Goal: Communication & Community: Answer question/provide support

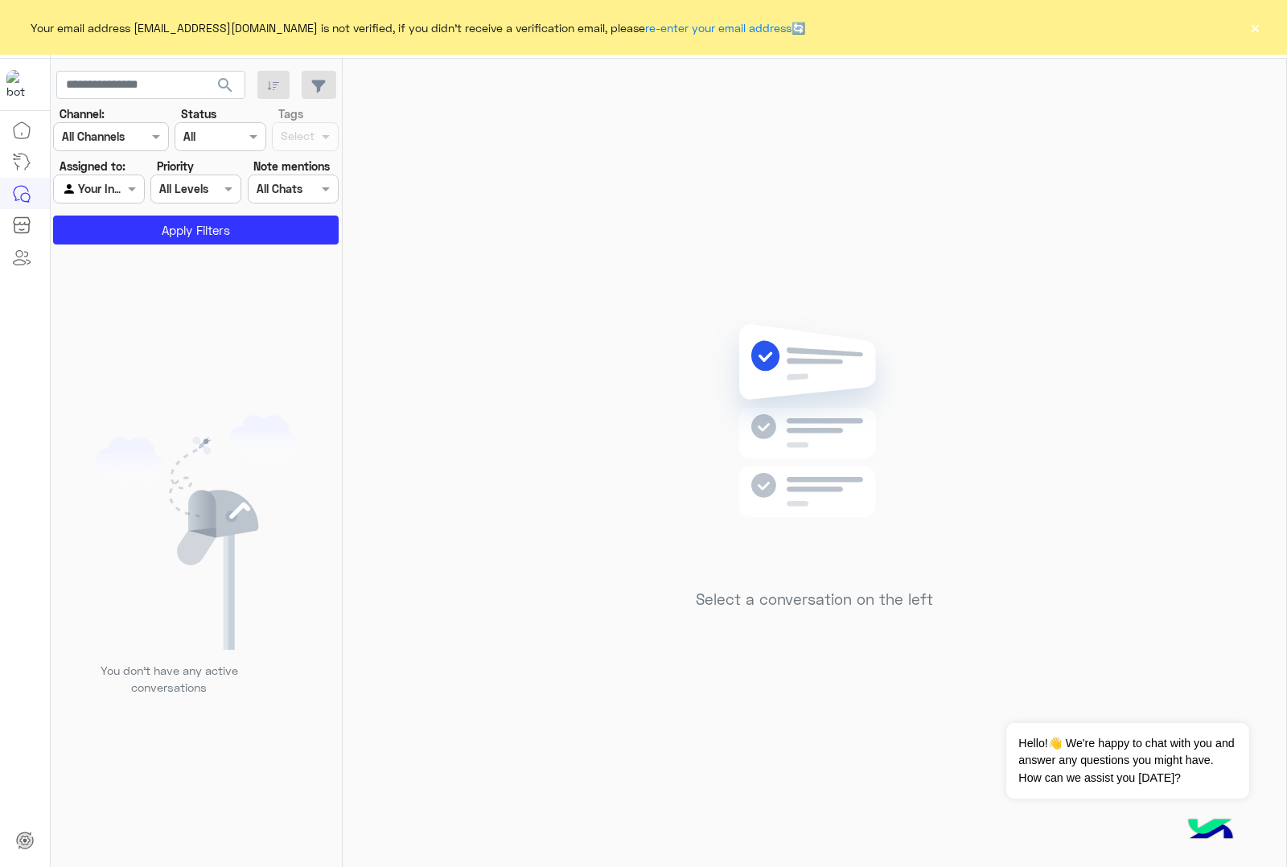
click at [1253, 31] on button "×" at bounding box center [1255, 27] width 16 height 16
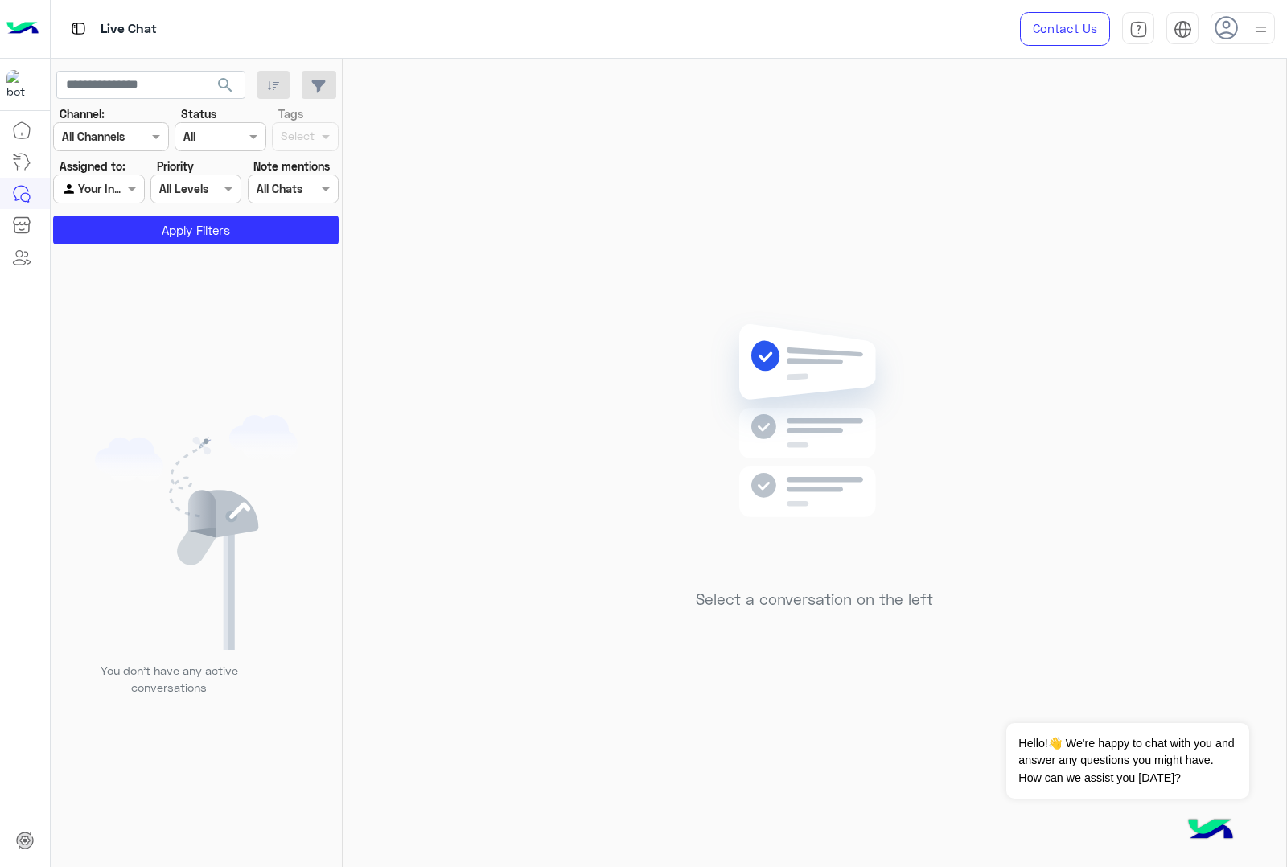
click at [1218, 38] on icon at bounding box center [1226, 28] width 24 height 24
click at [1267, 25] on img at bounding box center [1260, 30] width 18 height 18
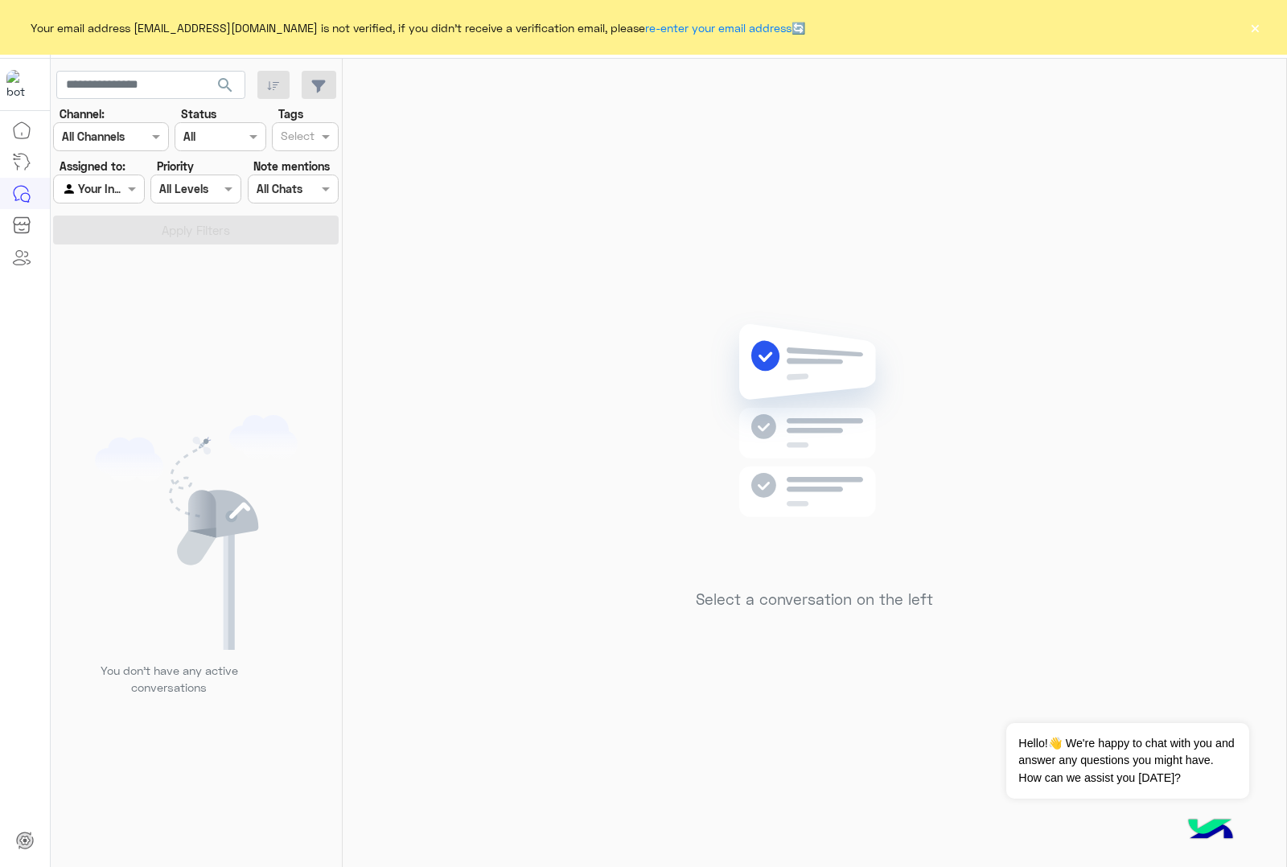
click at [1251, 28] on button "×" at bounding box center [1255, 27] width 16 height 16
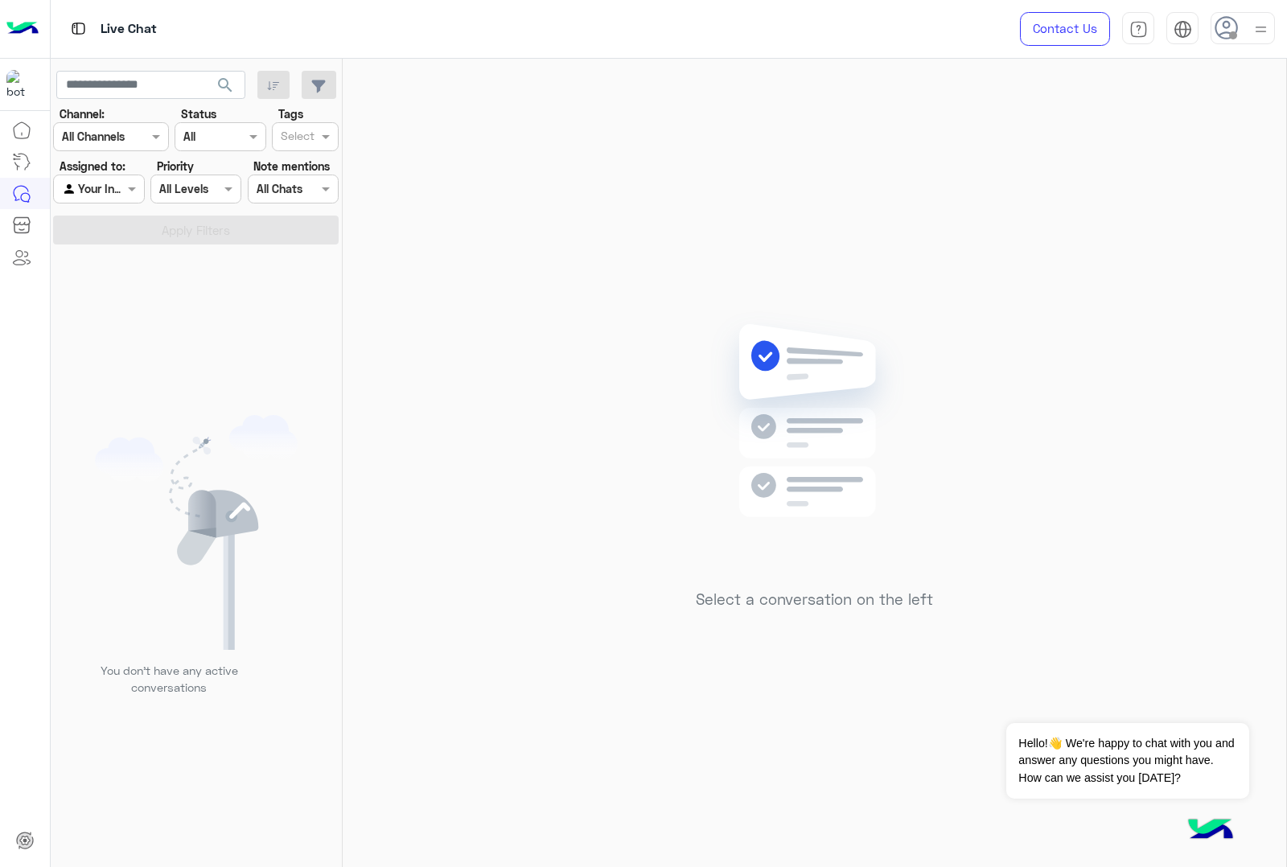
click at [1232, 24] on icon at bounding box center [1226, 28] width 24 height 24
click at [1177, 125] on label "Online" at bounding box center [1174, 123] width 175 height 29
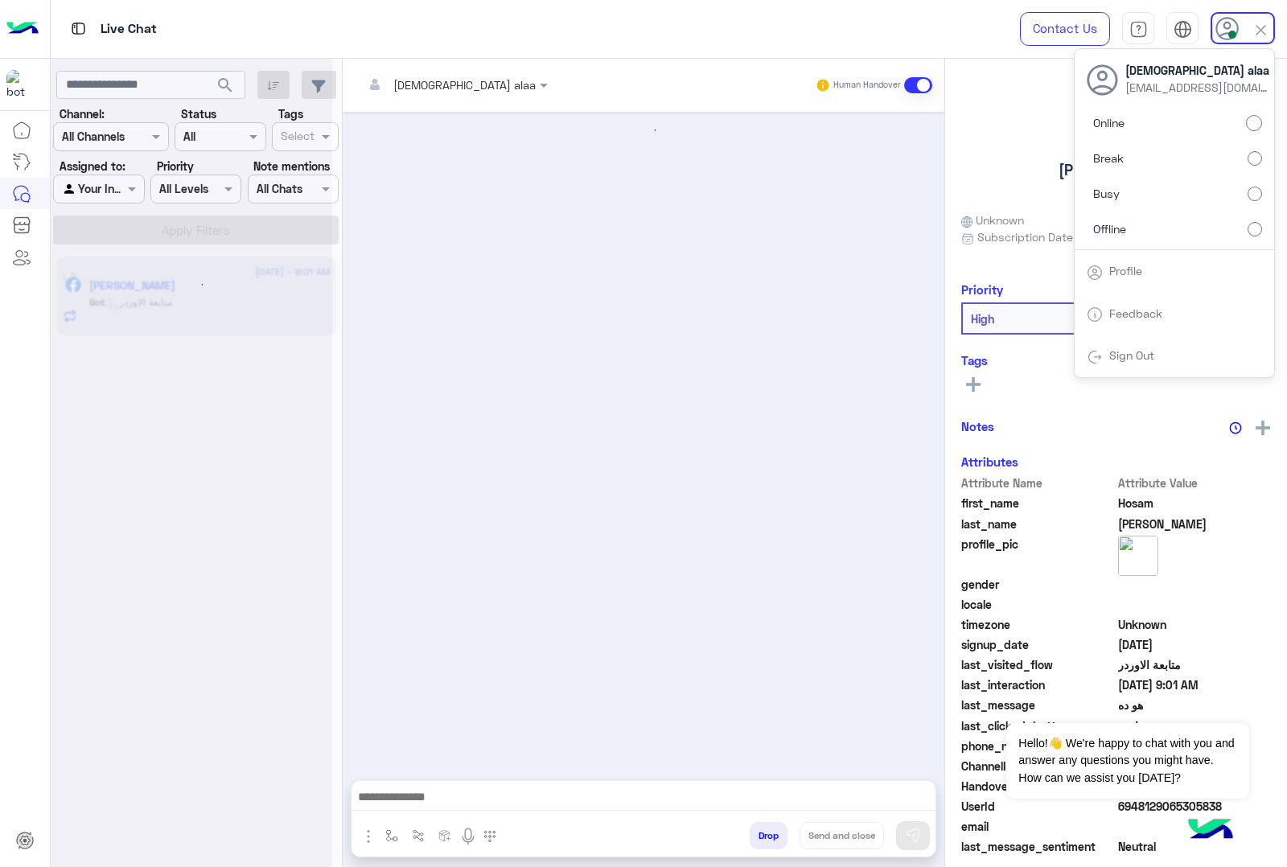
click at [1259, 23] on img at bounding box center [1260, 30] width 18 height 18
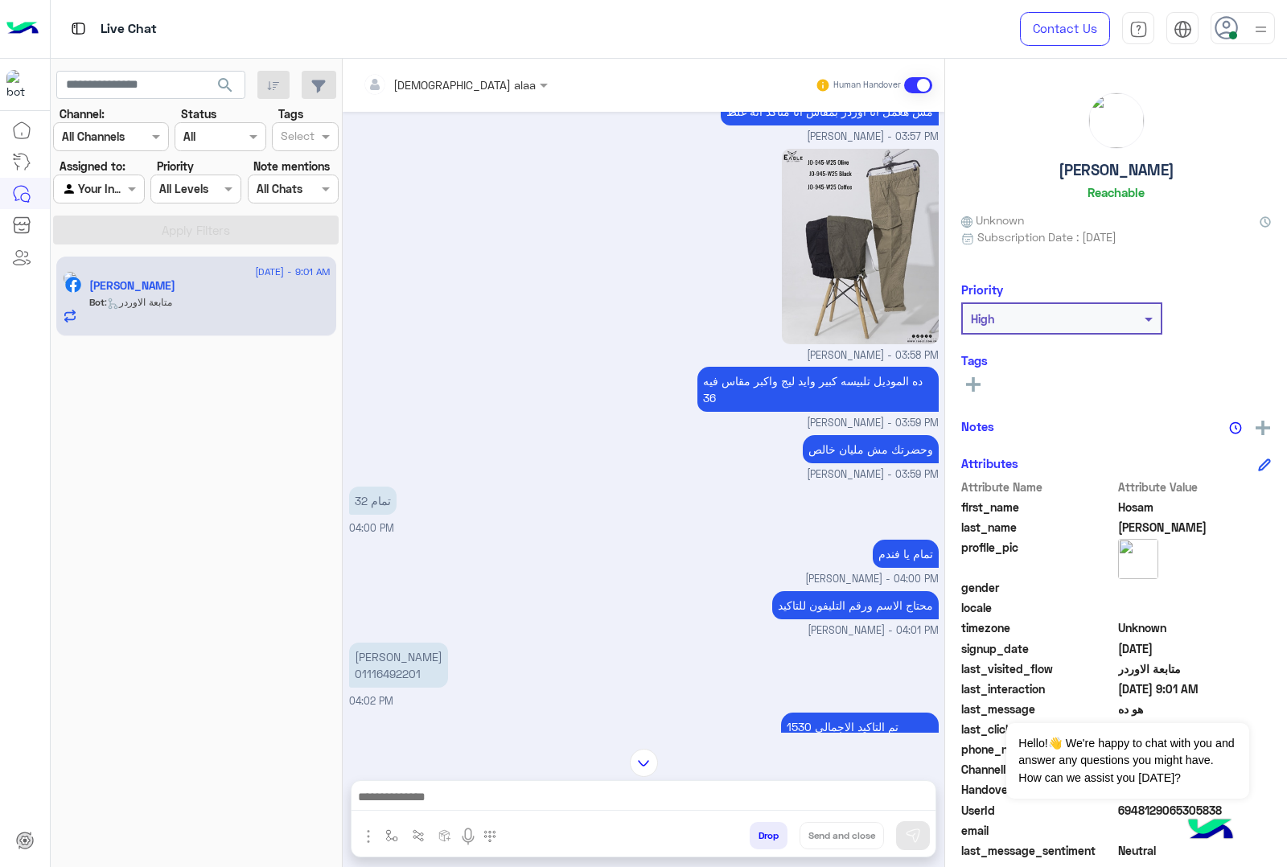
scroll to position [664, 0]
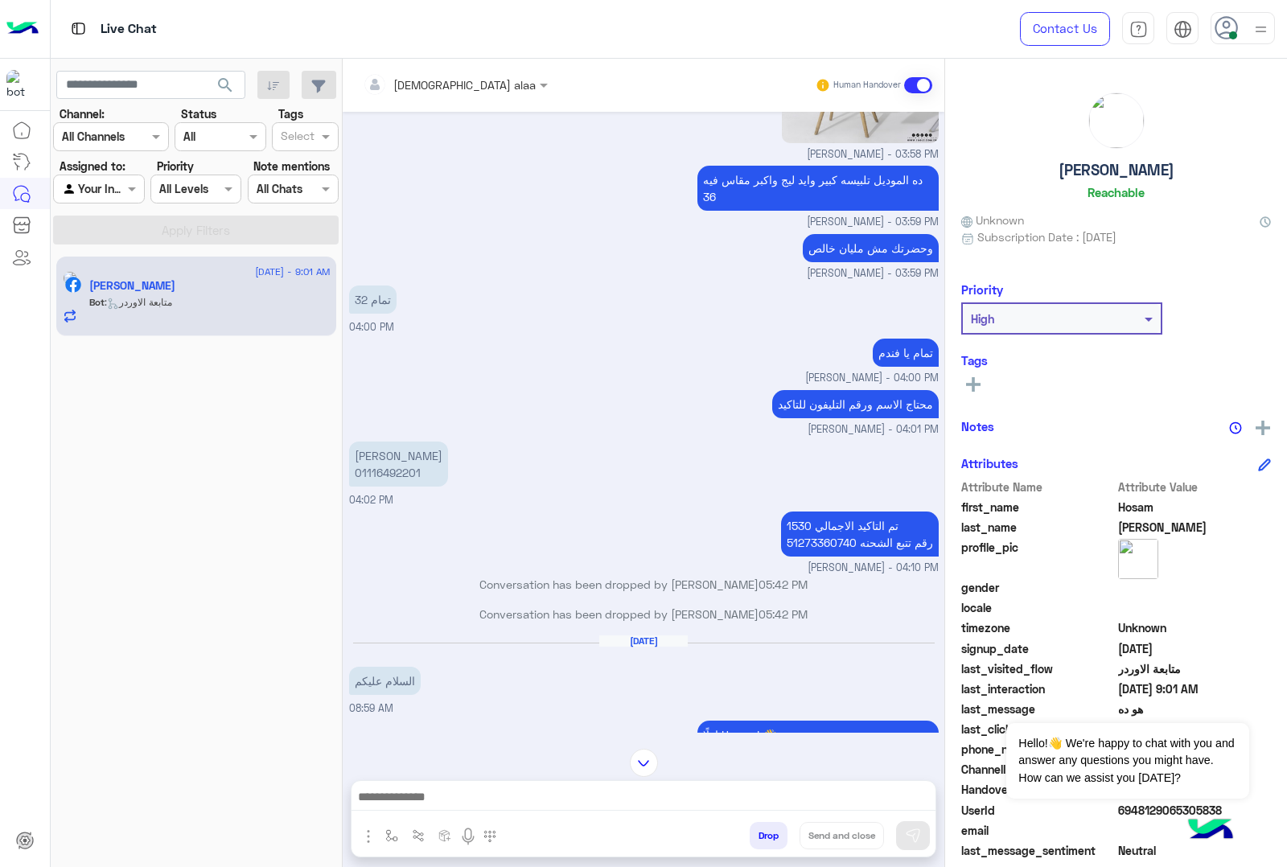
click at [807, 536] on p "تم التاكيد الاجمالي 1530 رقم تتبع الشحنه 51273360740" at bounding box center [860, 533] width 158 height 45
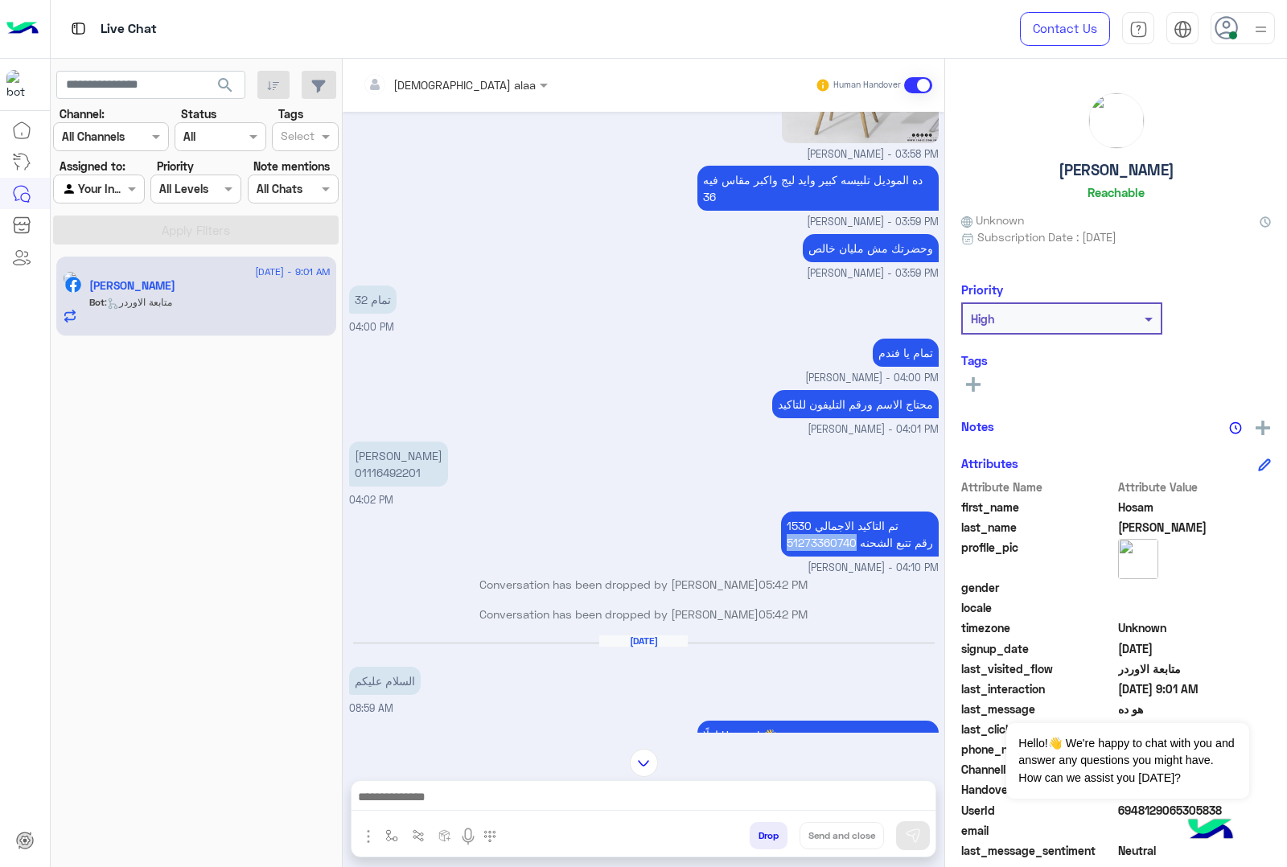
click at [807, 536] on p "تم التاكيد الاجمالي 1530 رقم تتبع الشحنه 51273360740" at bounding box center [860, 533] width 158 height 45
copy p "51273360740"
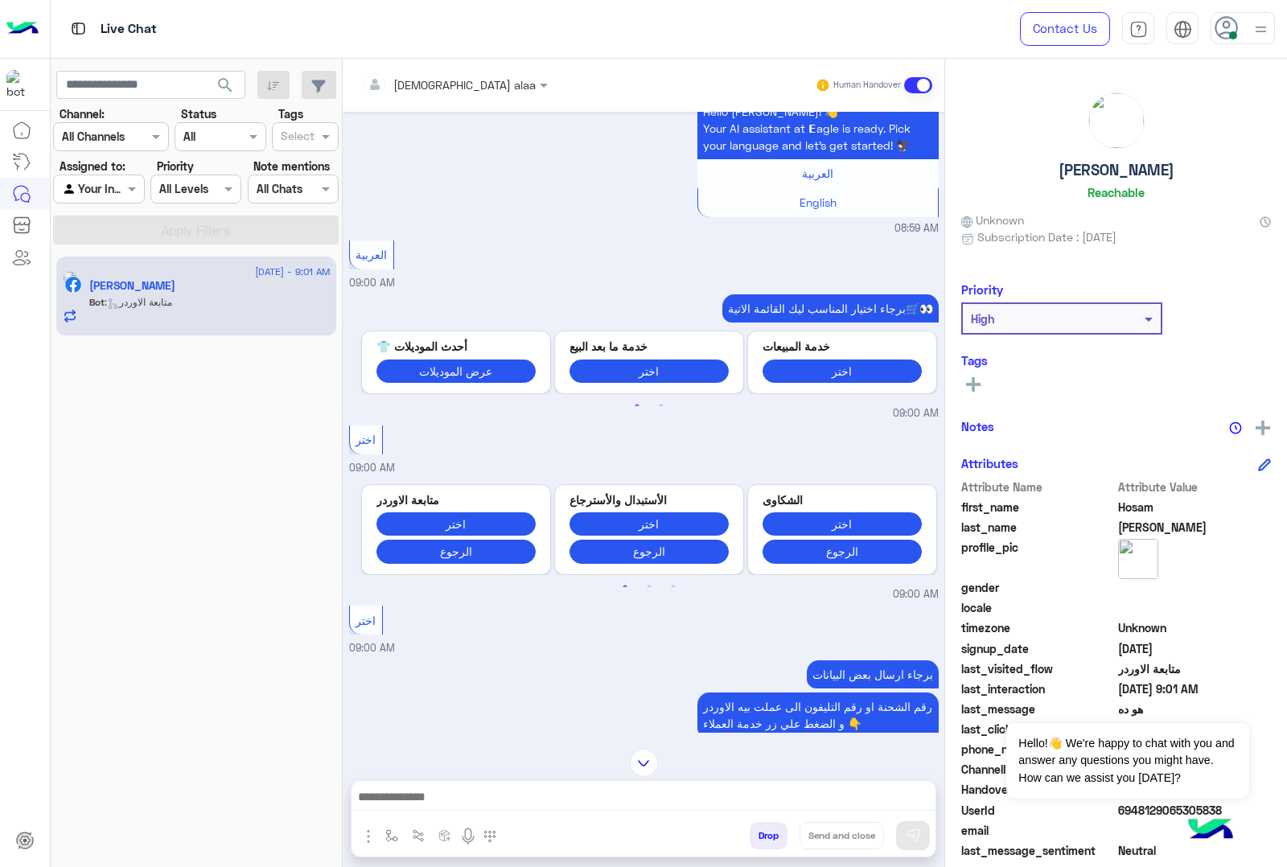
scroll to position [1670, 0]
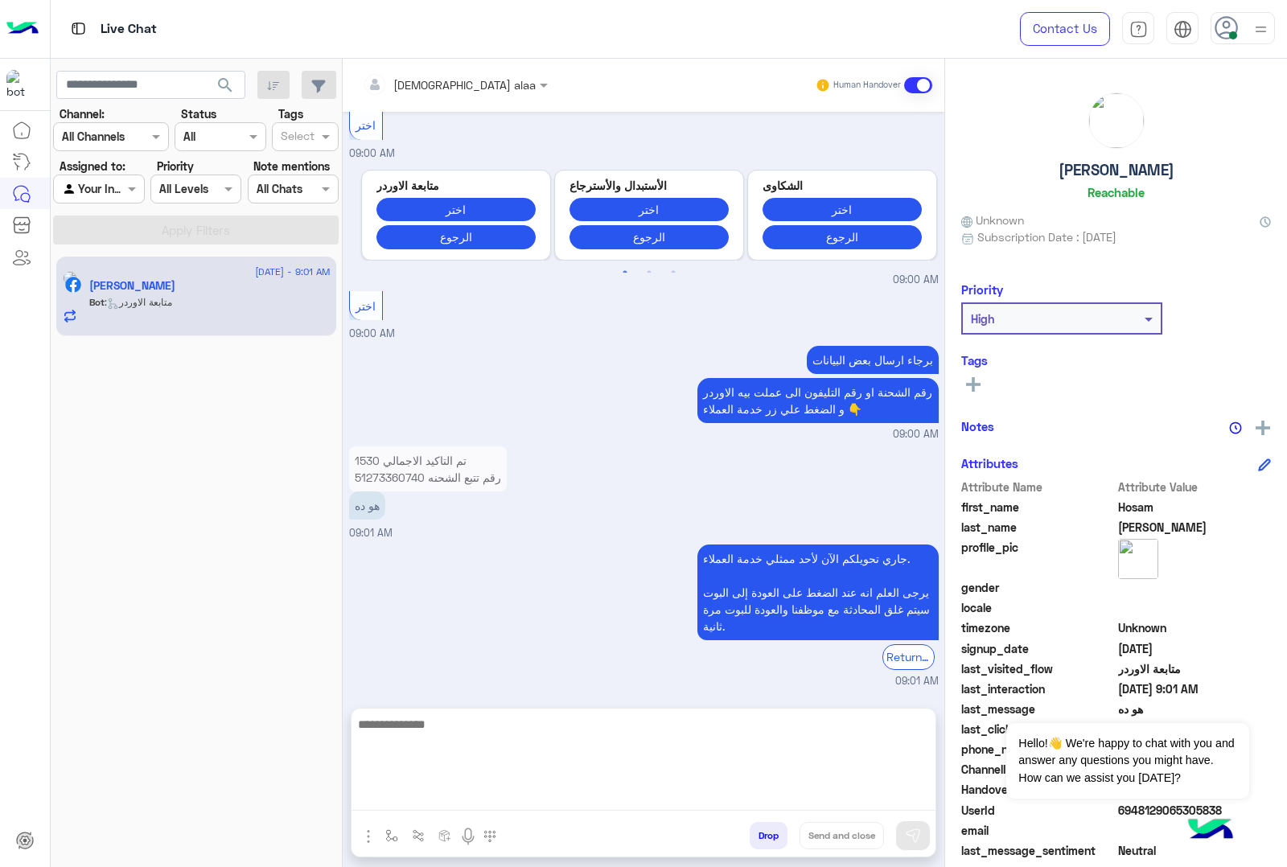
click at [676, 796] on textarea at bounding box center [643, 762] width 584 height 97
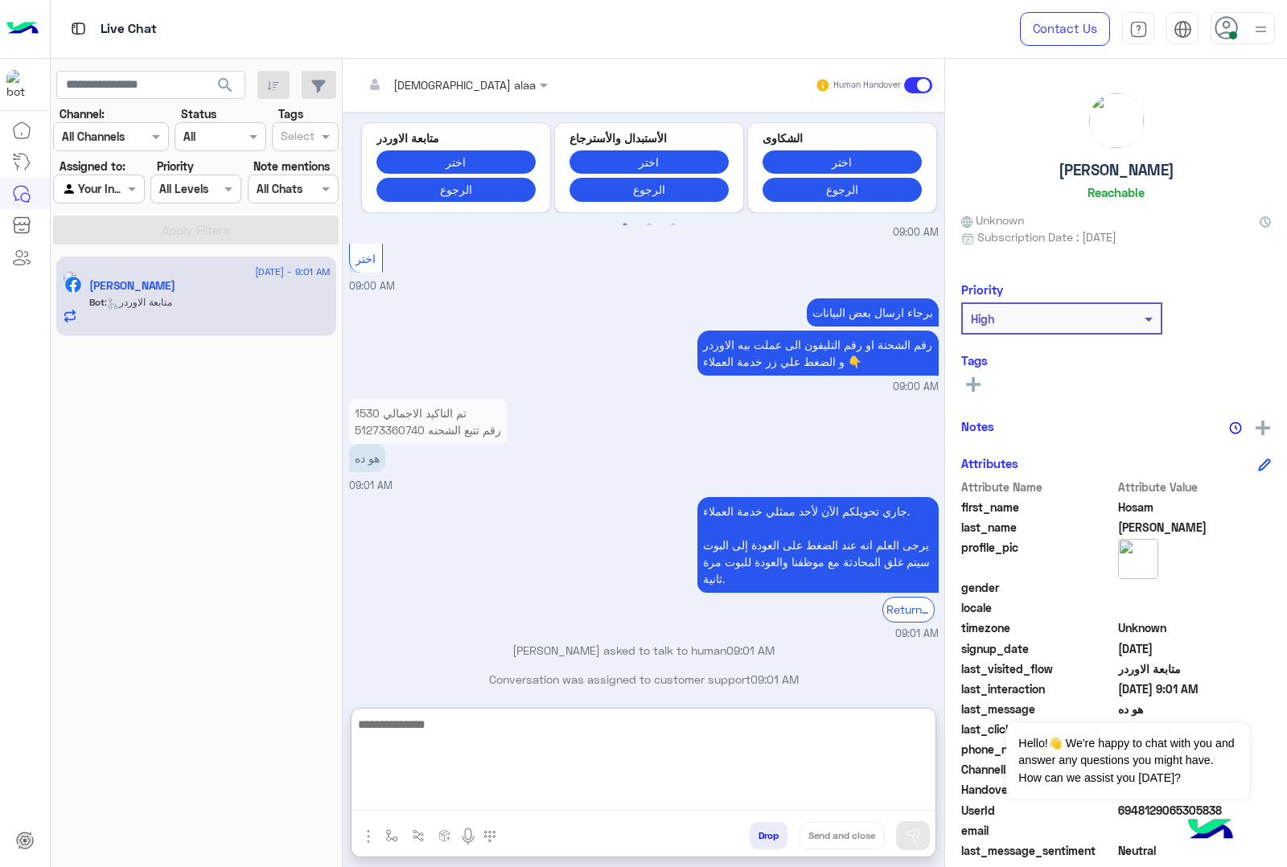
scroll to position [1742, 0]
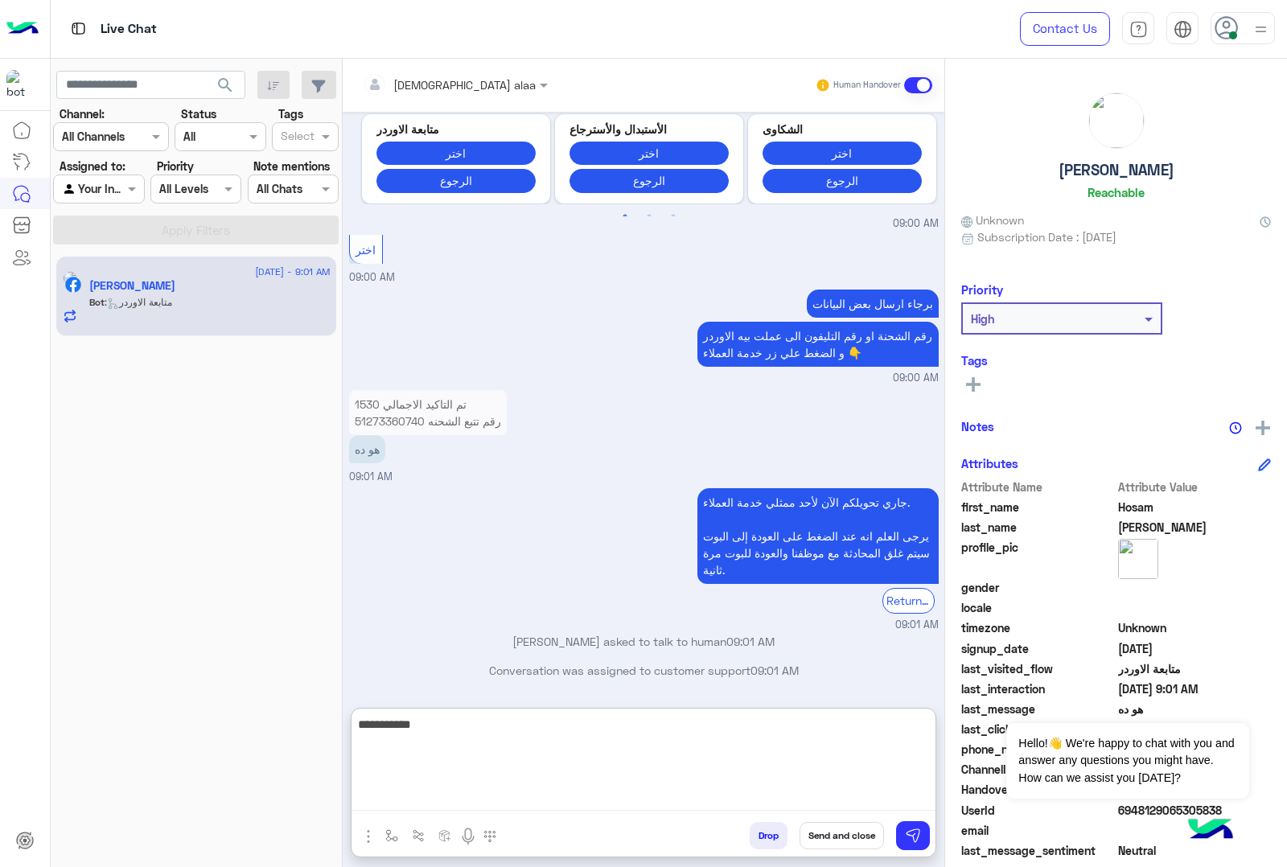
type textarea "**********"
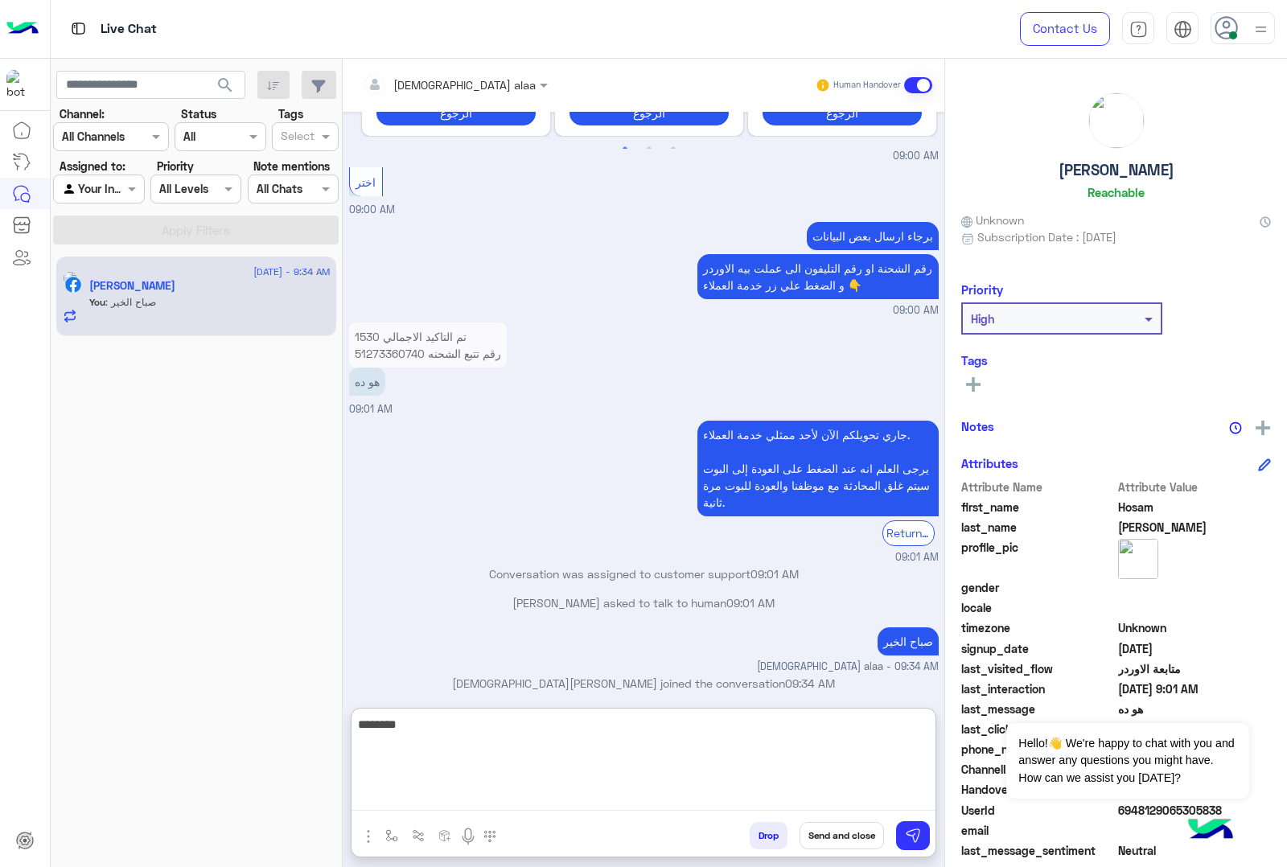
scroll to position [1822, 0]
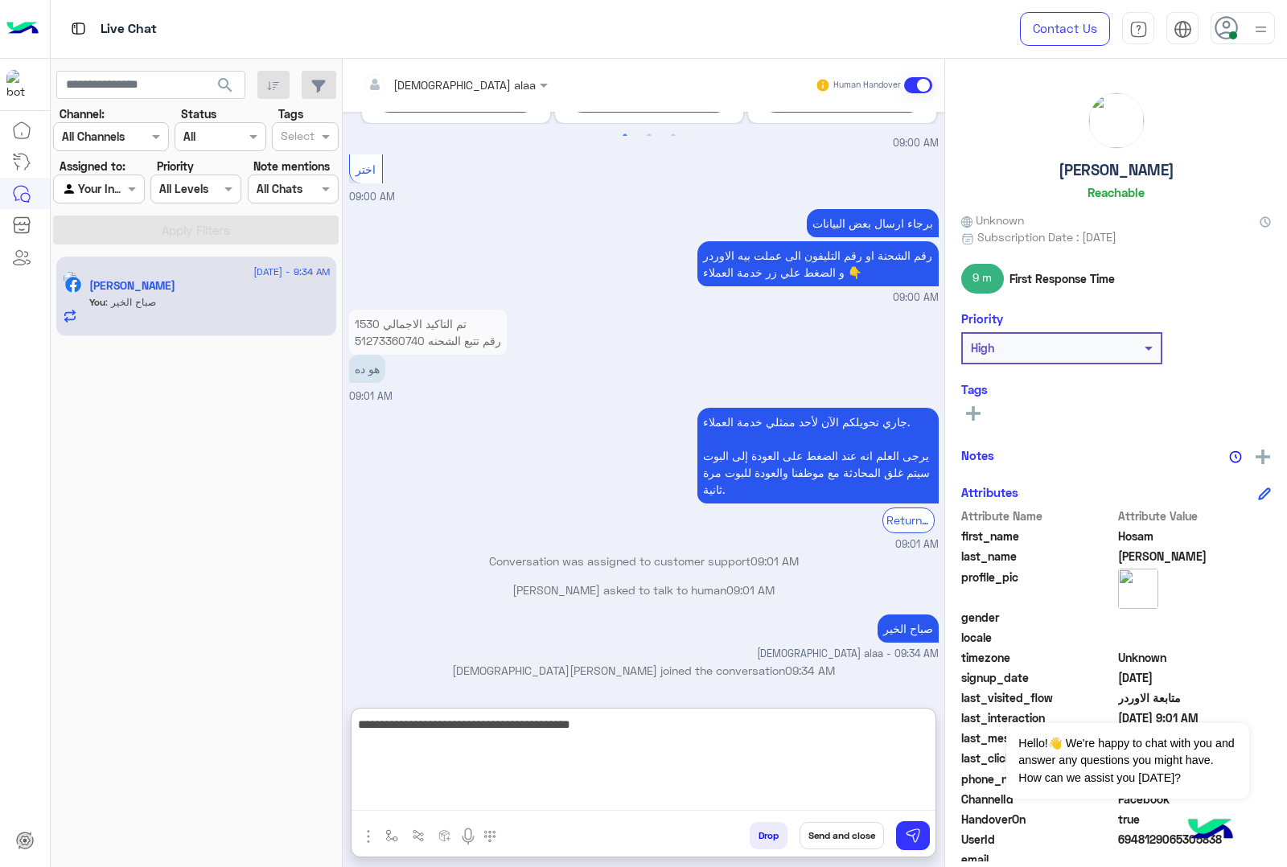
type textarea "**********"
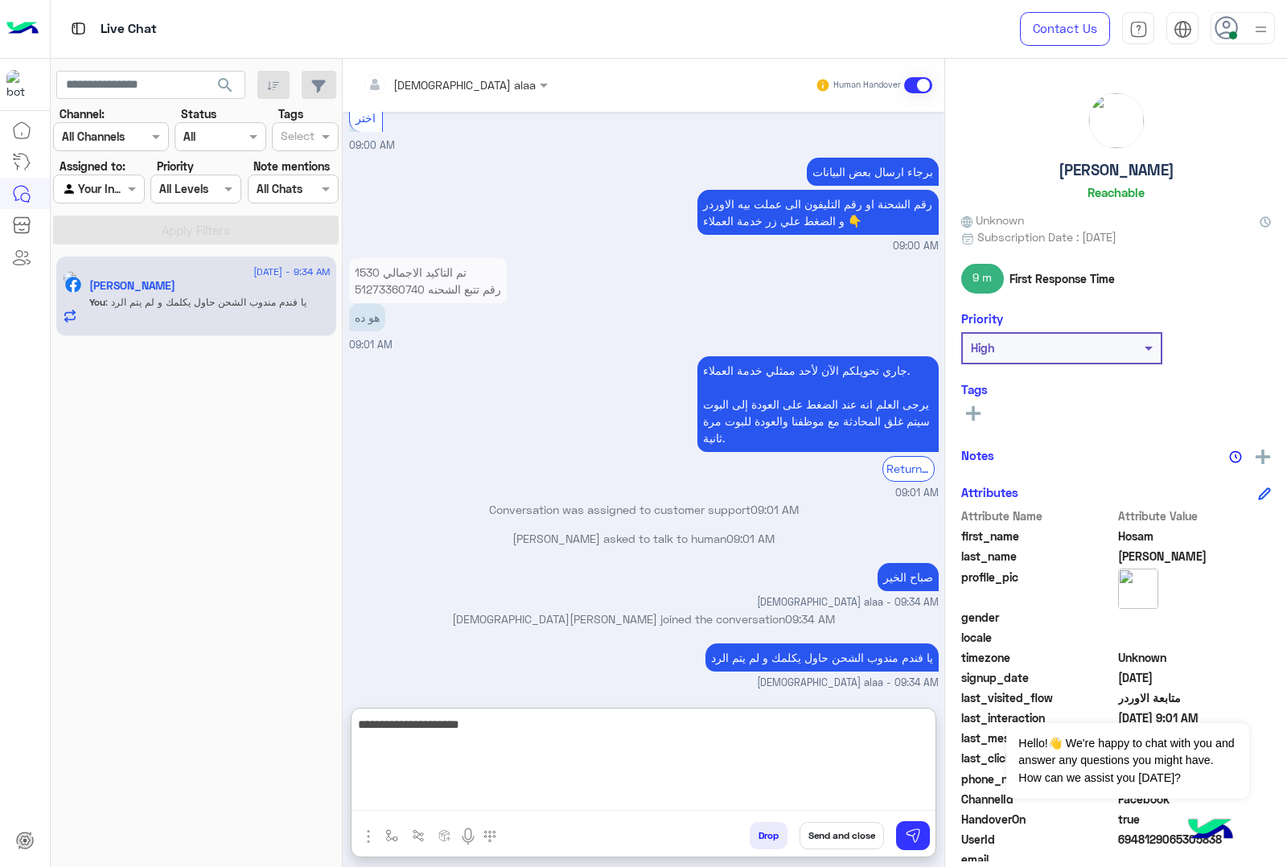
type textarea "**********"
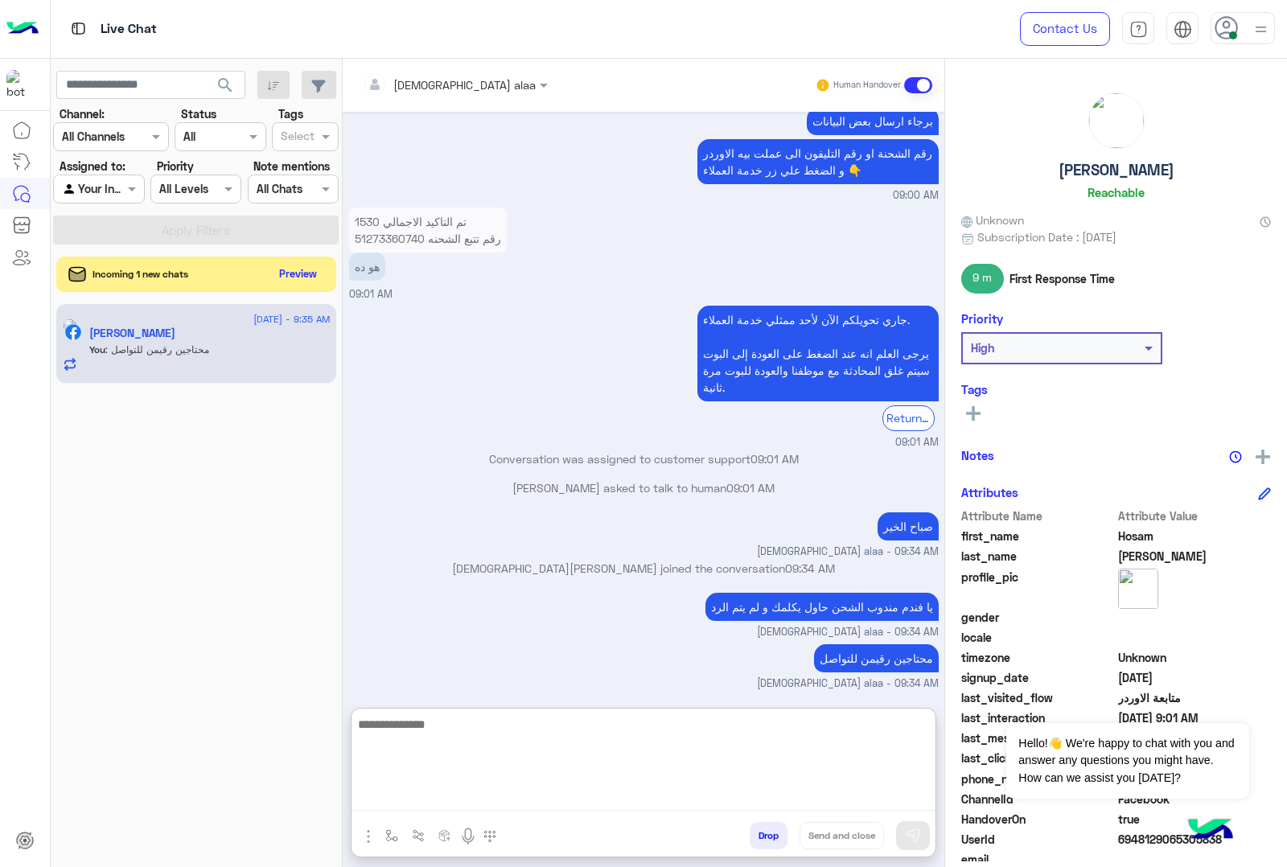
scroll to position [1925, 0]
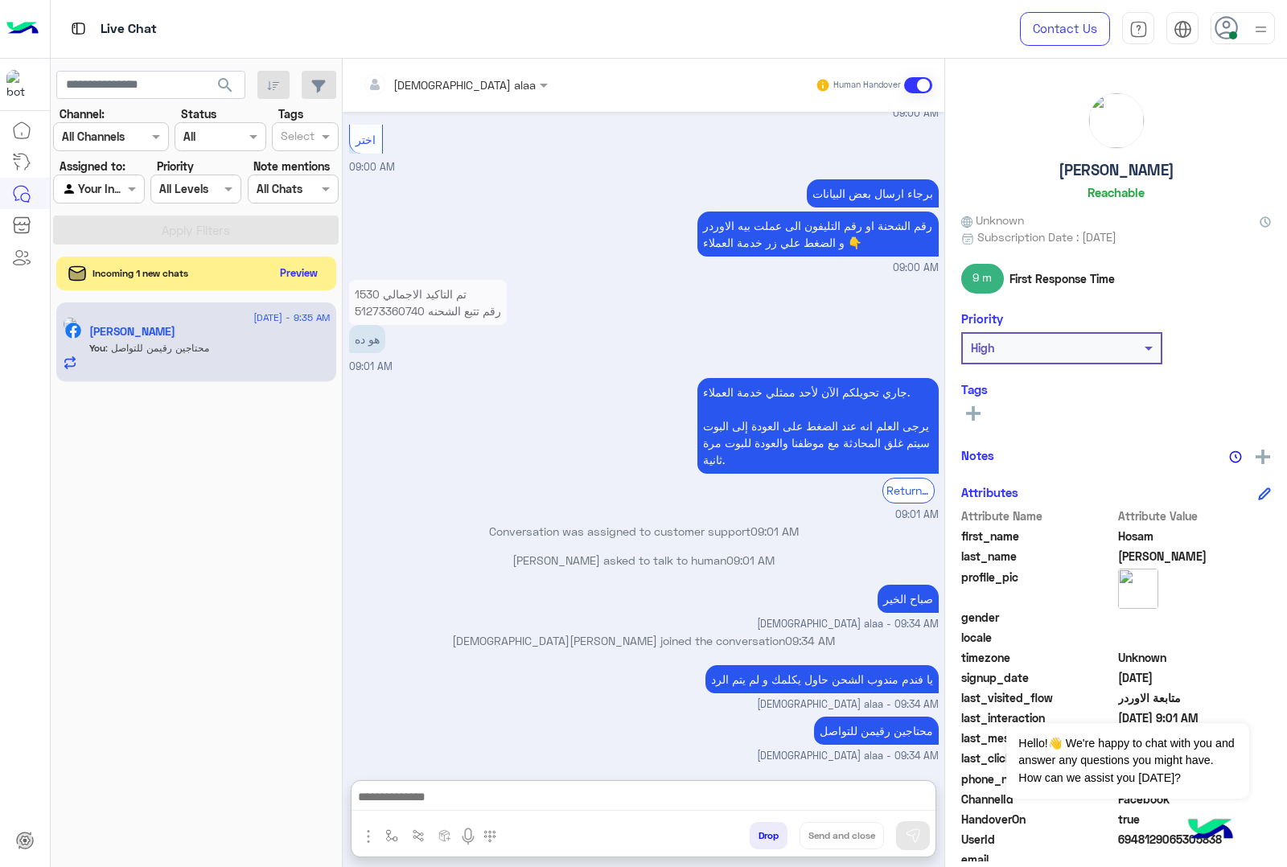
click at [298, 275] on button "Preview" at bounding box center [299, 273] width 50 height 22
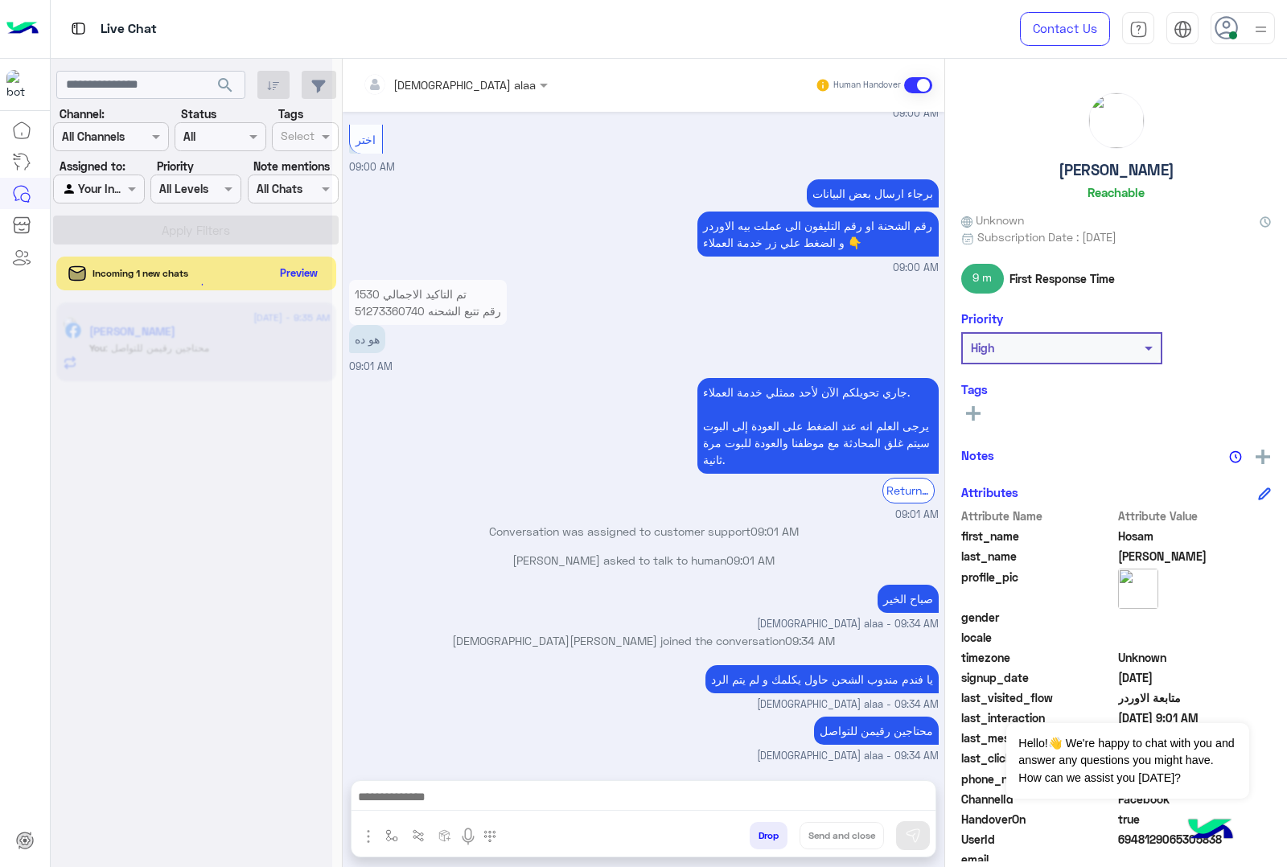
scroll to position [1852, 0]
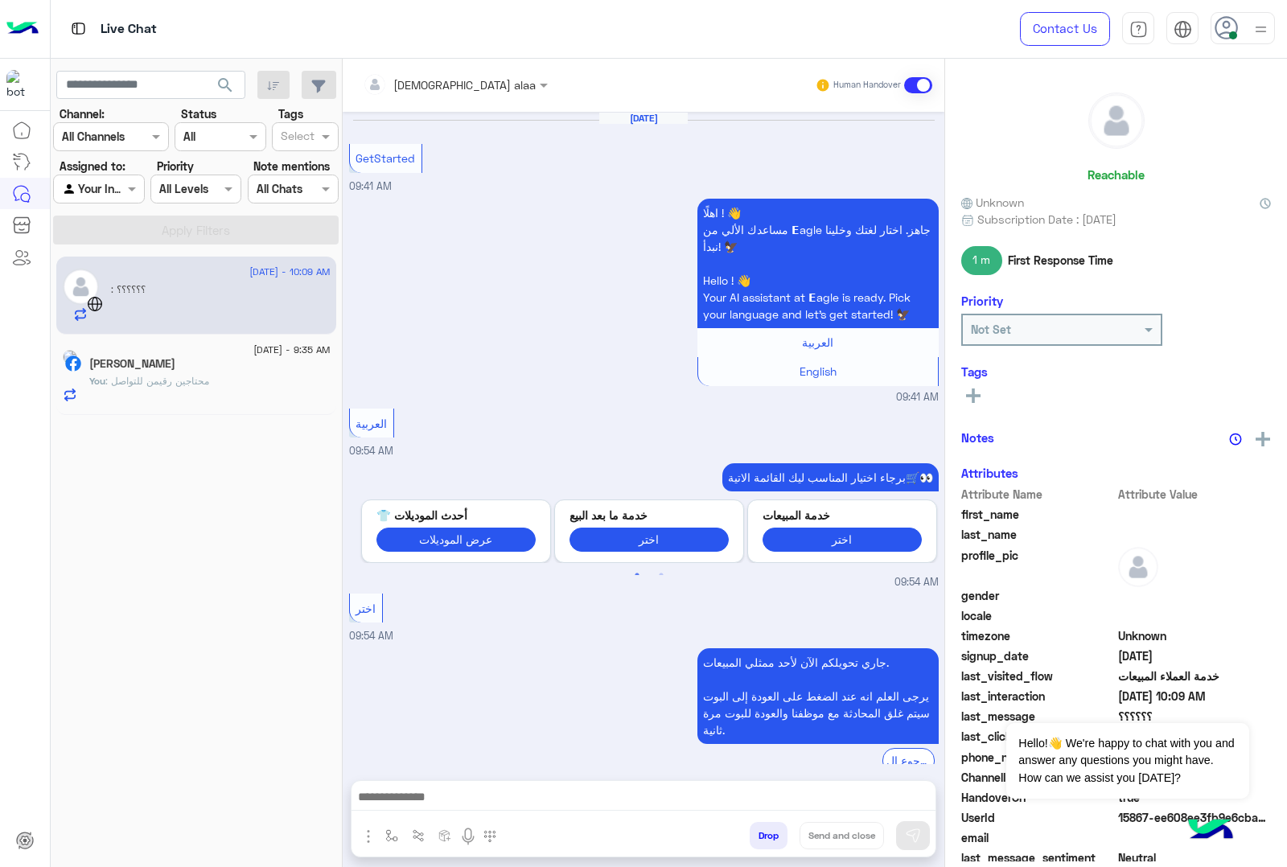
scroll to position [411, 0]
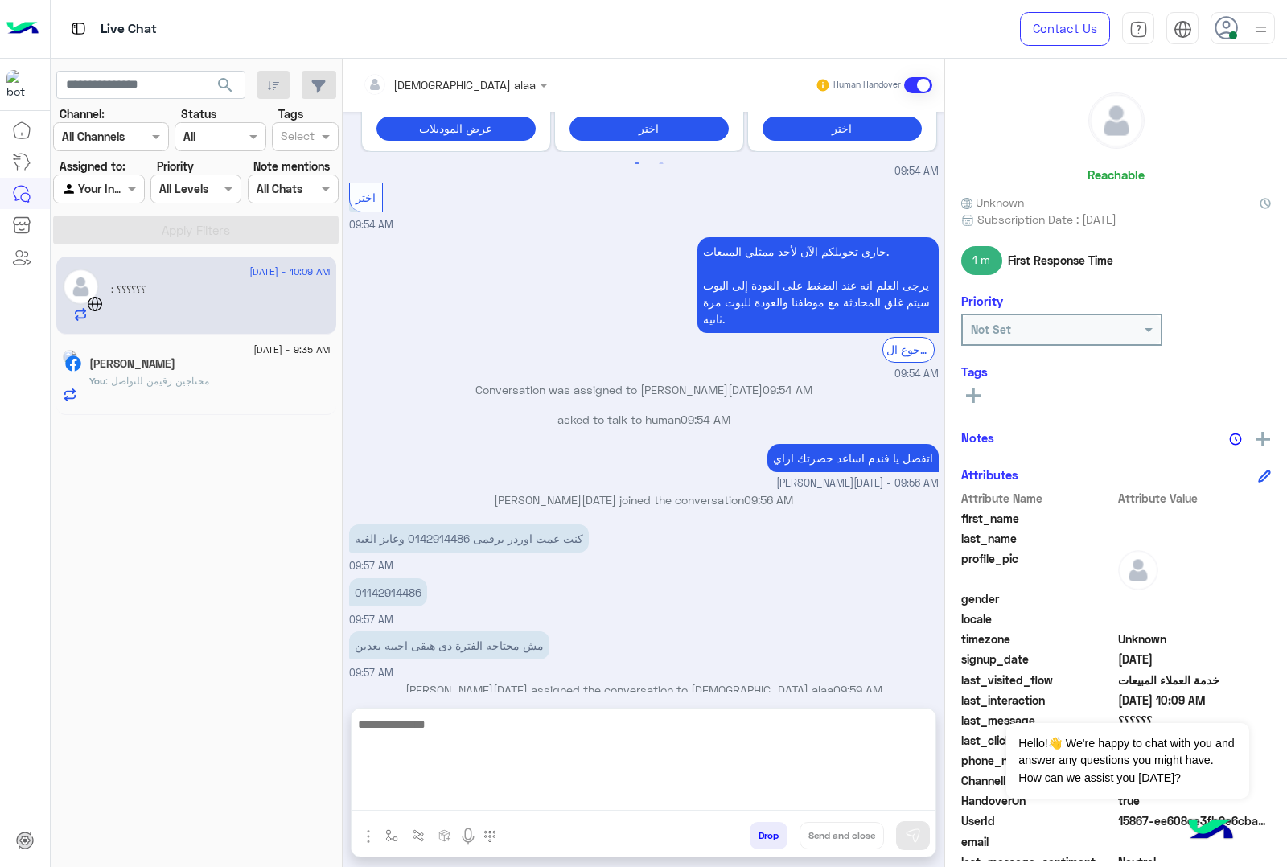
click at [540, 785] on textarea at bounding box center [643, 762] width 584 height 97
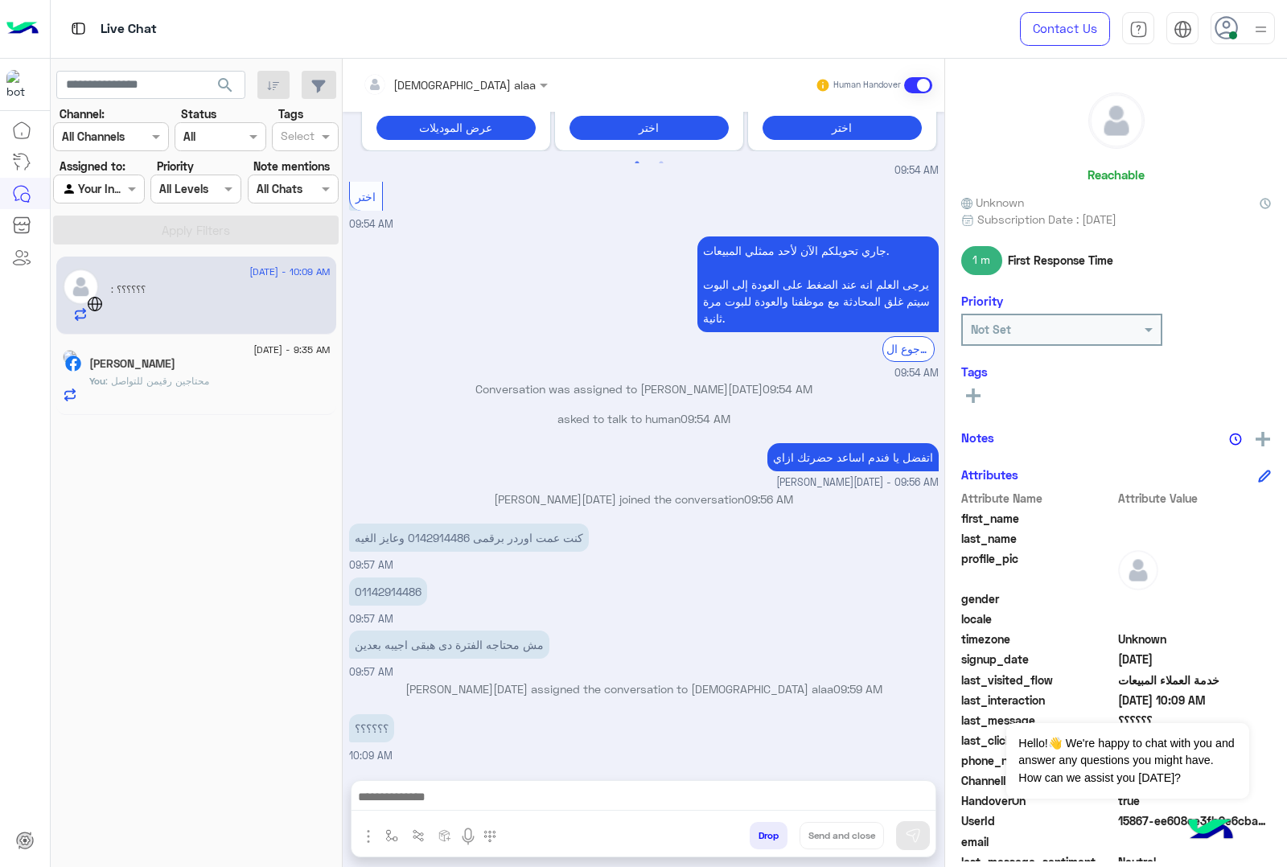
click at [390, 577] on p "01142914486" at bounding box center [388, 591] width 78 height 28
click at [429, 539] on p "كنت عمت اوردر برقمى 0142914486 وعايز الغيه" at bounding box center [469, 538] width 240 height 28
copy p "0142914486"
click at [380, 591] on p "01142914486" at bounding box center [388, 592] width 78 height 28
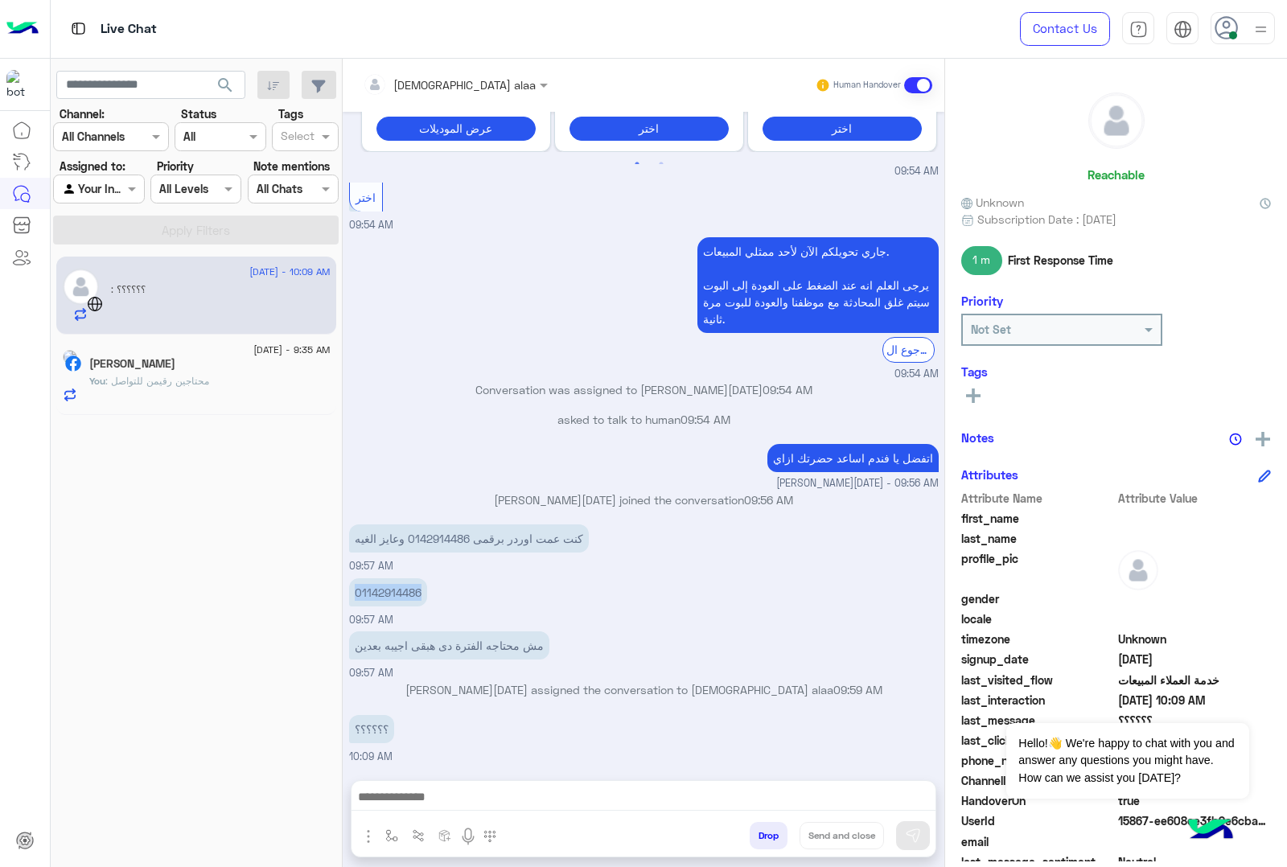
click at [380, 591] on p "01142914486" at bounding box center [388, 592] width 78 height 28
copy p "01142914486"
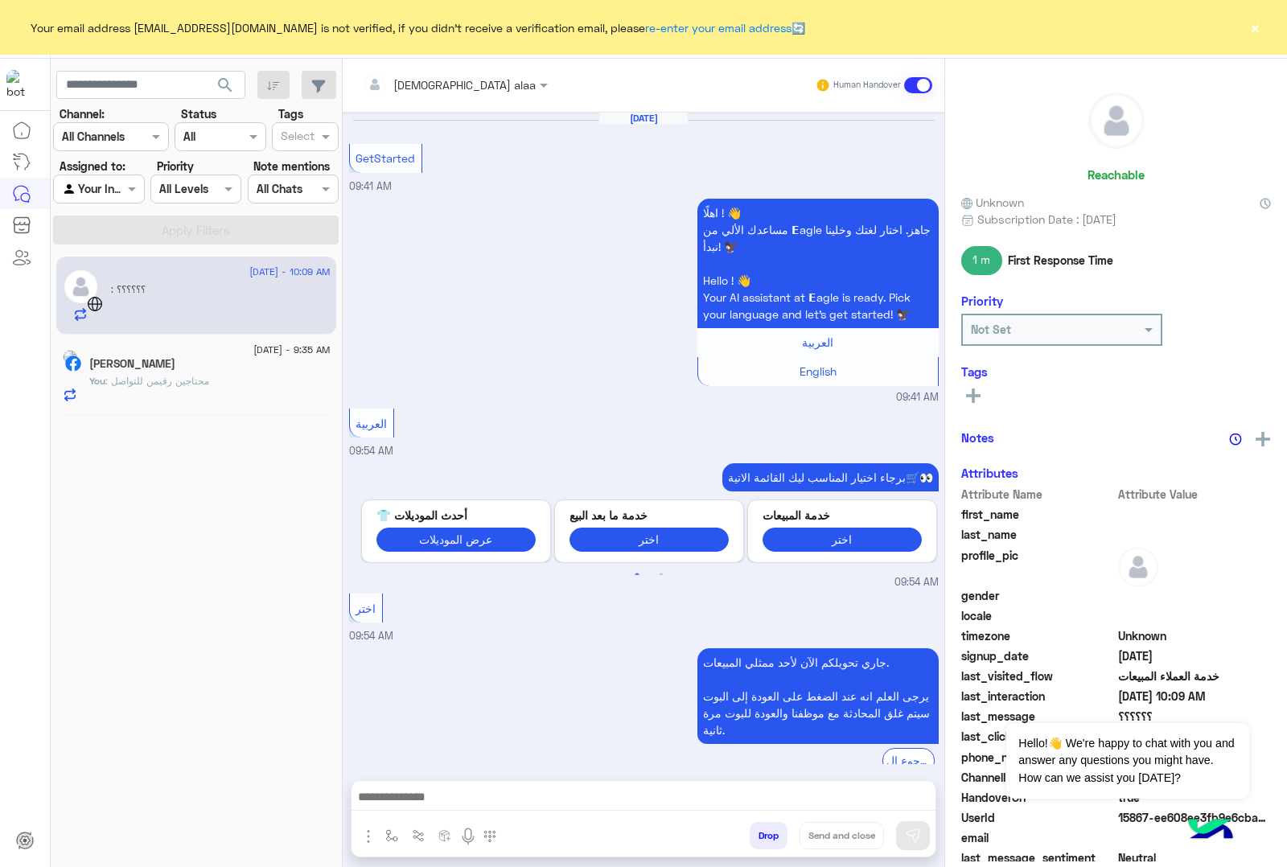
scroll to position [411, 0]
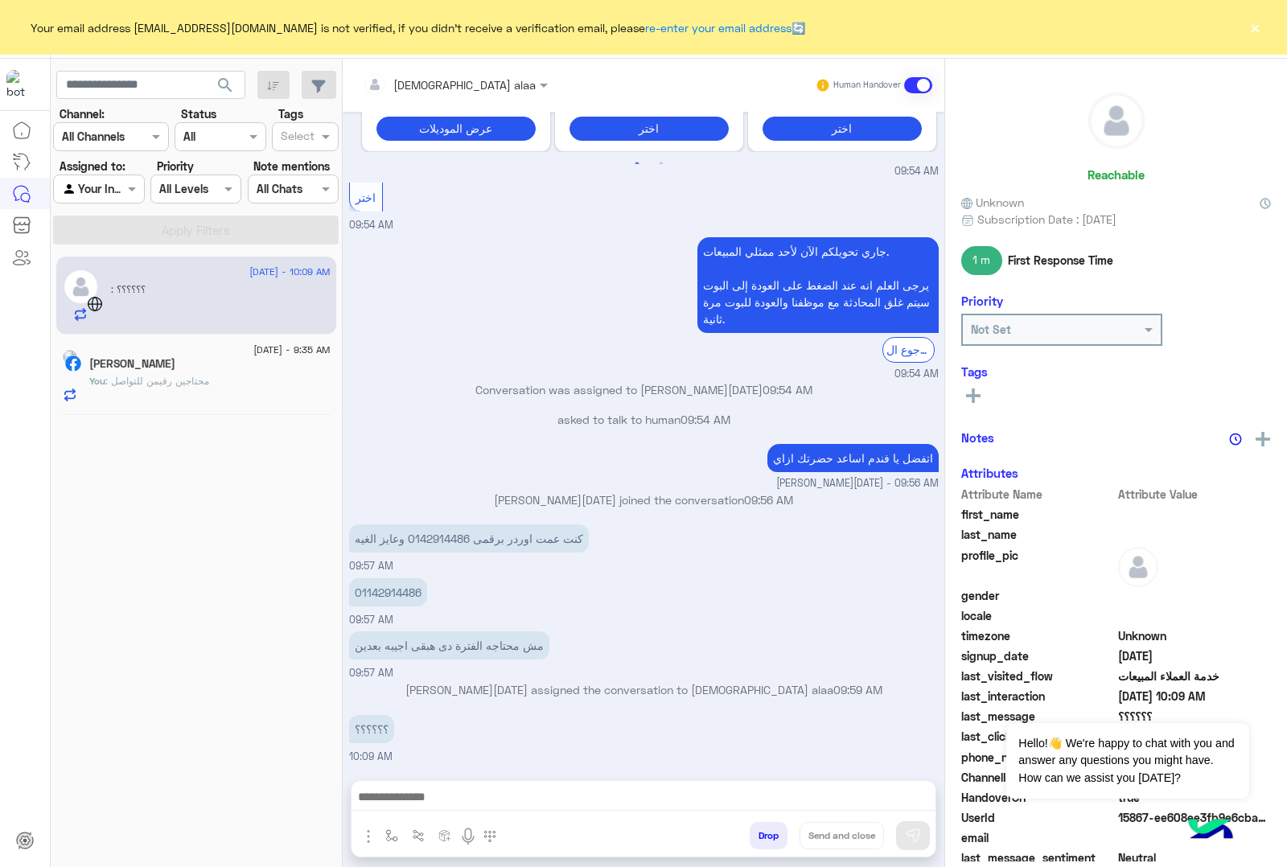
click at [1252, 26] on button "×" at bounding box center [1255, 27] width 16 height 16
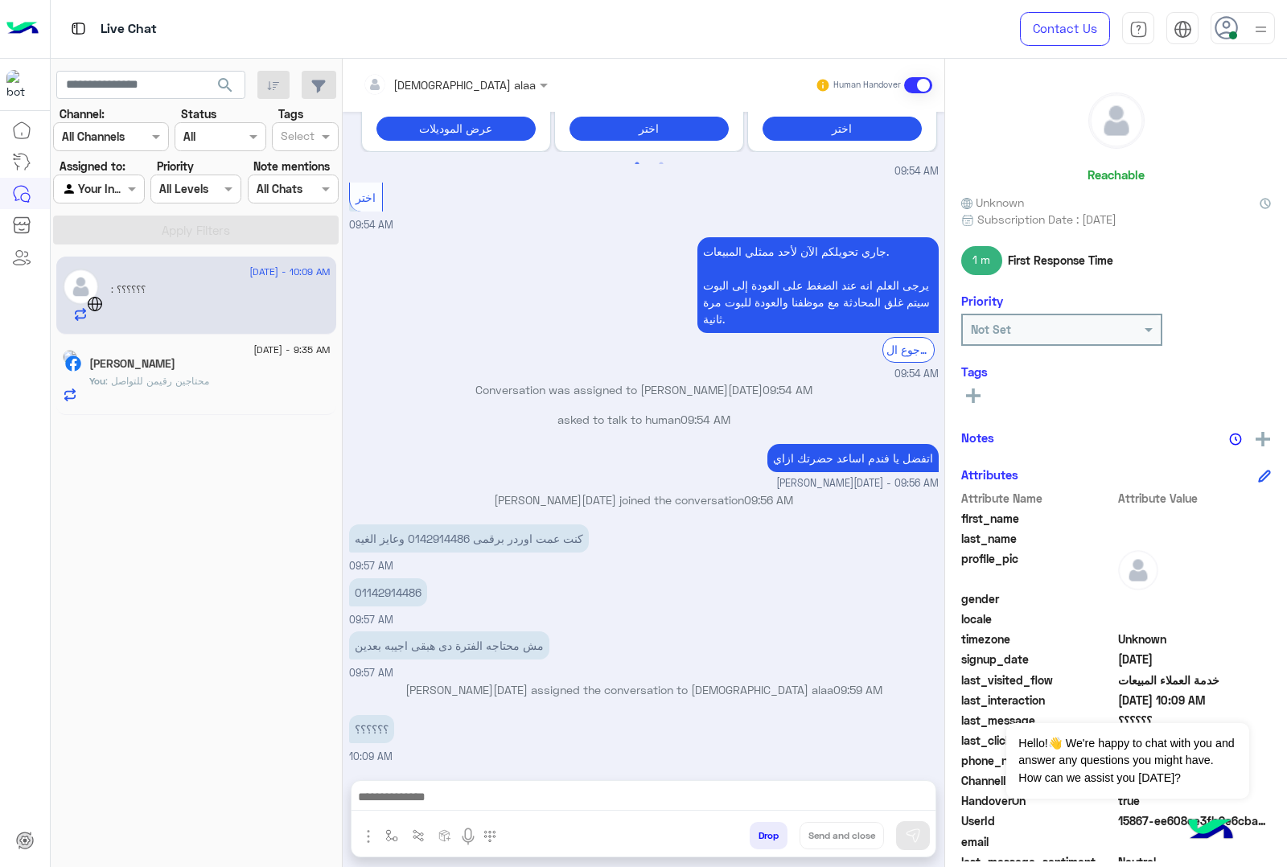
scroll to position [410, 0]
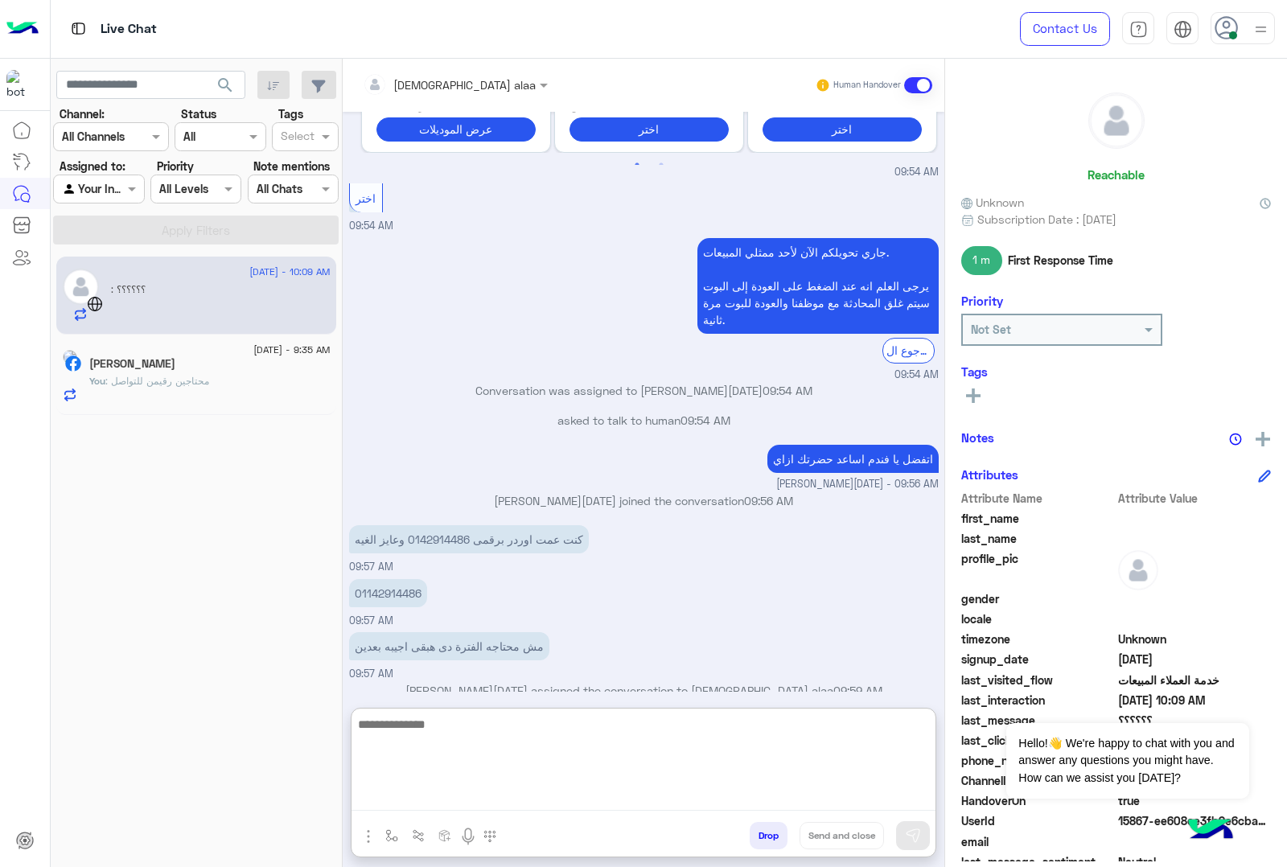
click at [499, 798] on textarea at bounding box center [643, 762] width 584 height 97
type textarea "**********"
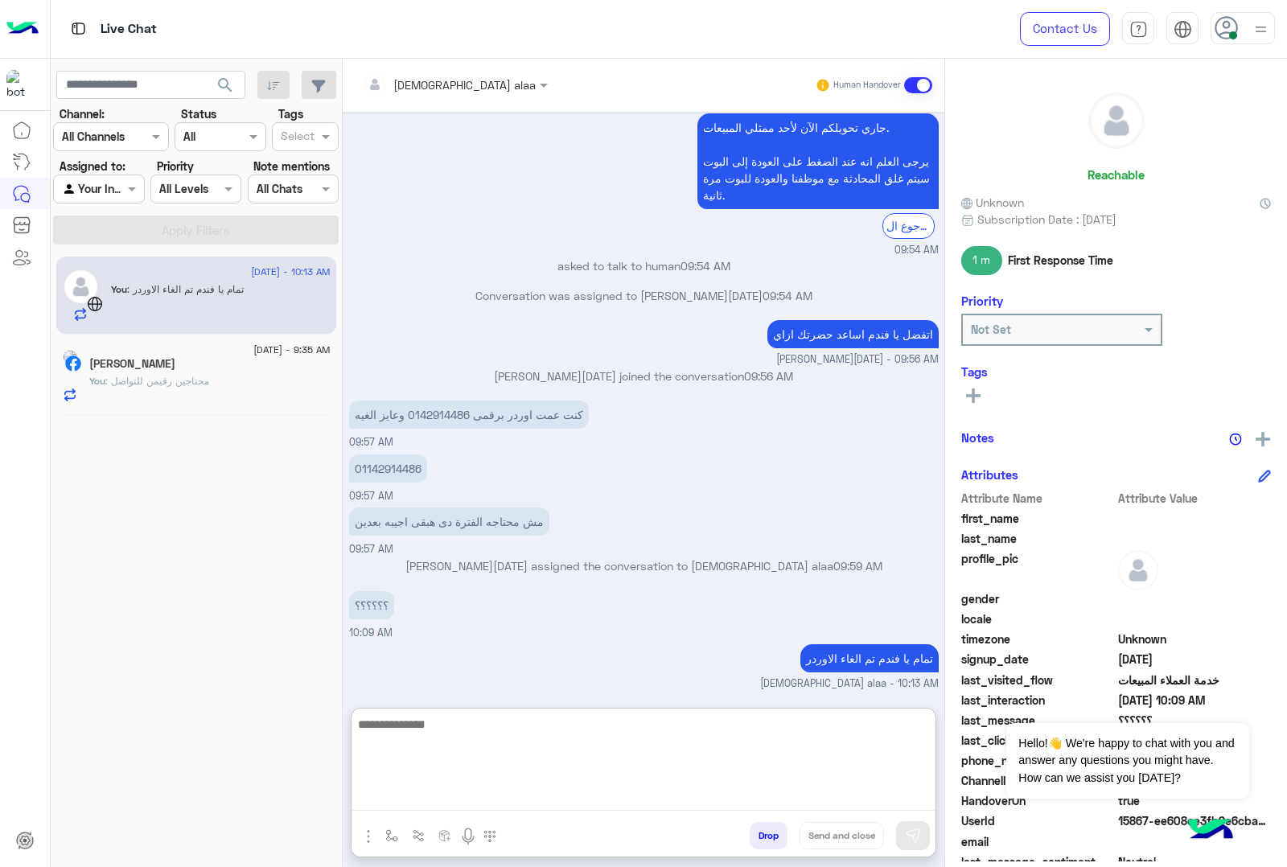
scroll to position [564, 0]
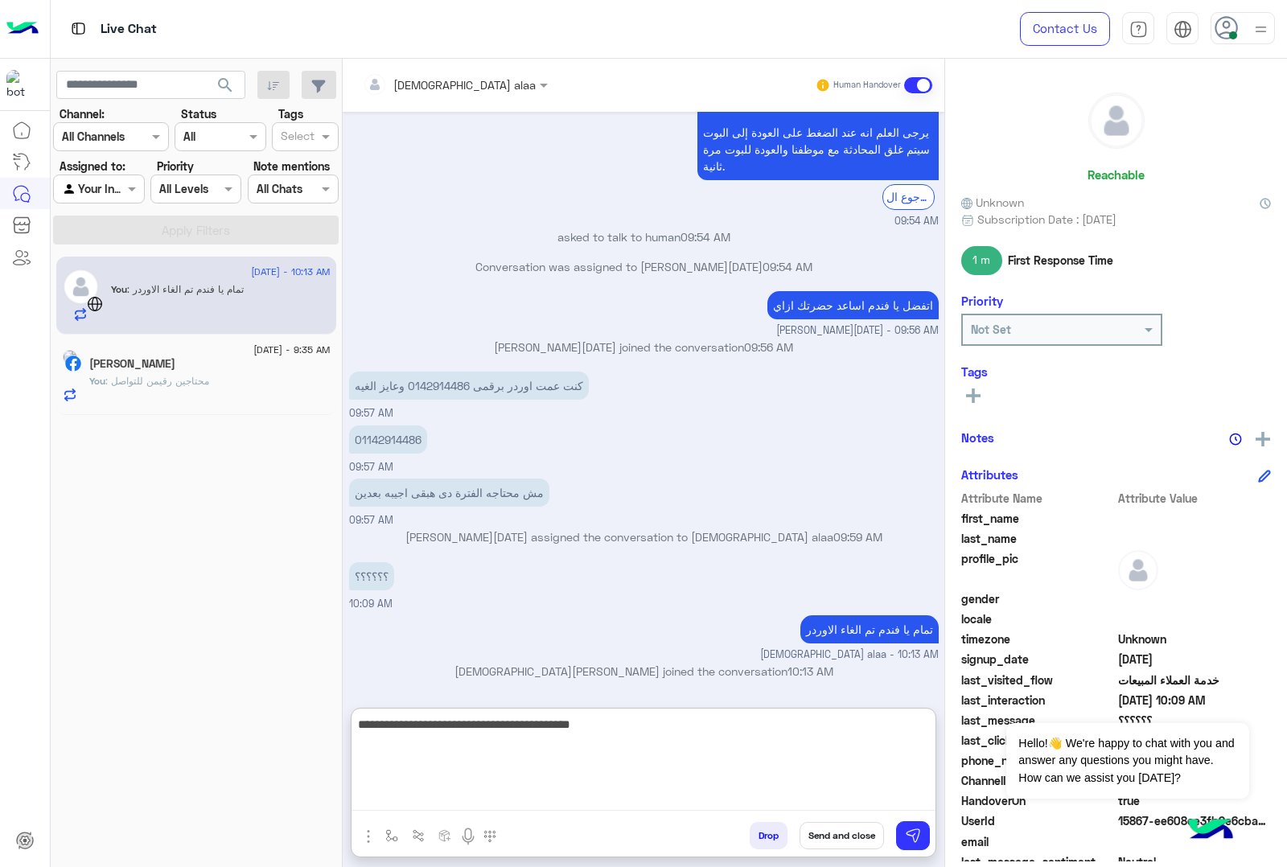
type textarea "**********"
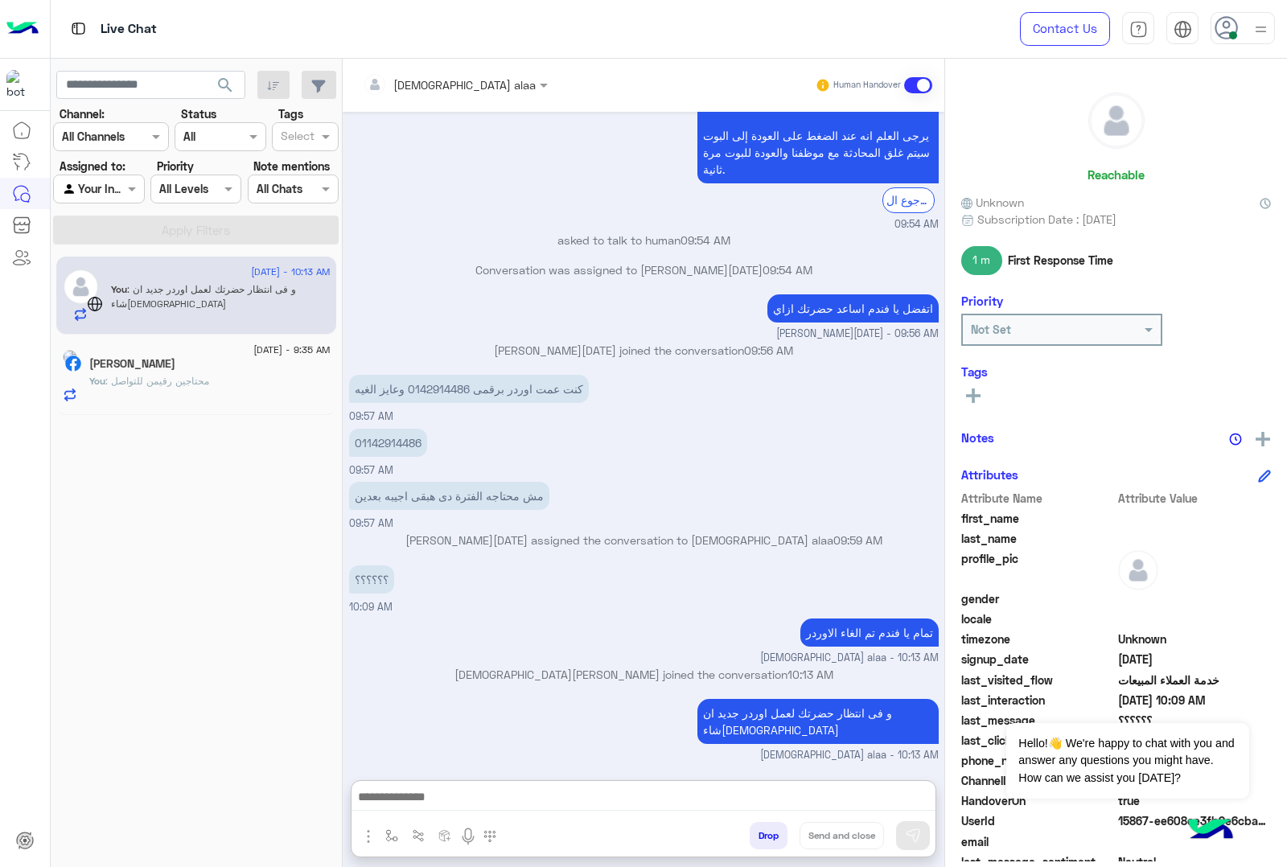
click at [399, 429] on p "01142914486" at bounding box center [388, 443] width 78 height 28
click at [399, 383] on div "Aug 28, 2025 GetStarted 09:41 AM اهلًا ! 👋 مساعدك الألي من 𝗘agle جاهز. اختار لغ…" at bounding box center [644, 438] width 602 height 652
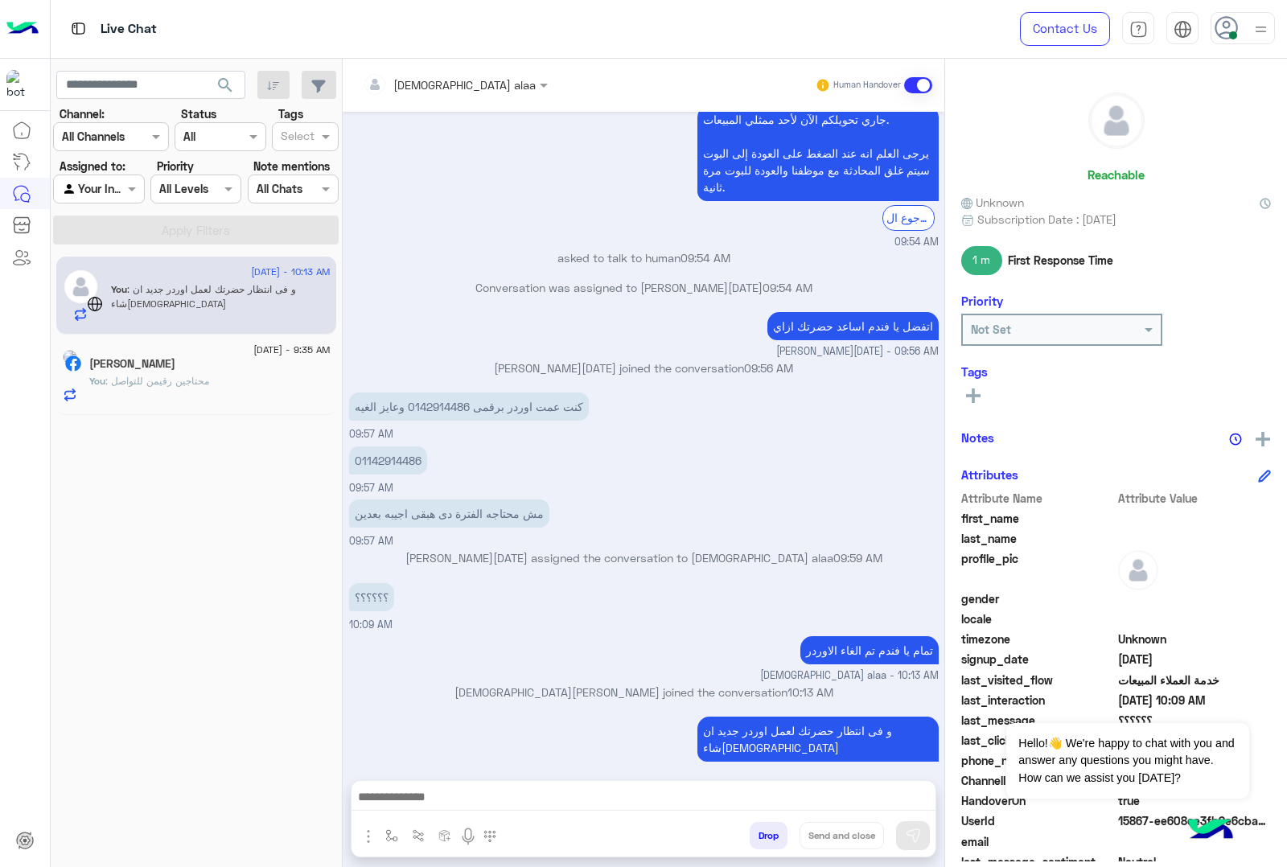
click at [387, 462] on p "01142914486" at bounding box center [388, 460] width 78 height 28
click at [386, 462] on p "01142914486" at bounding box center [388, 460] width 78 height 28
copy p "01142914486"
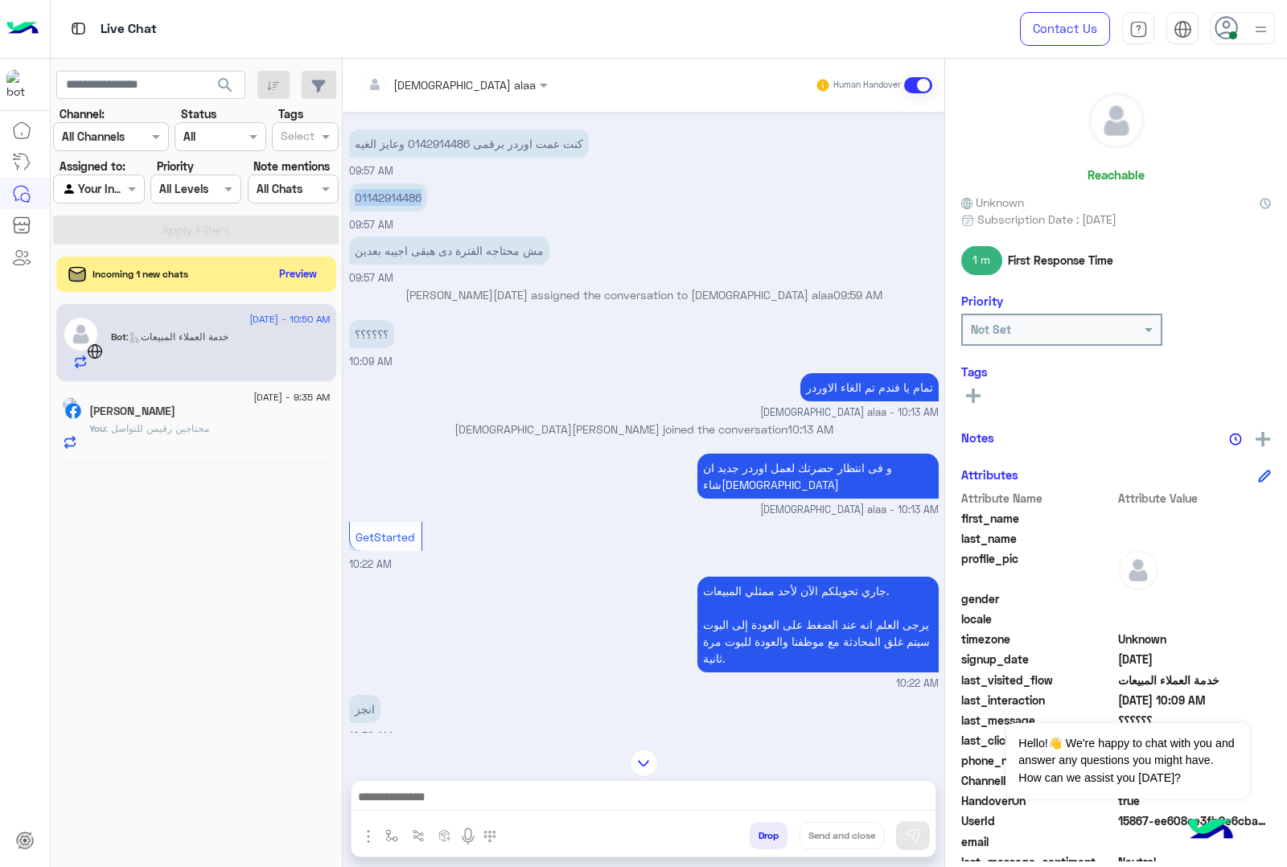
scroll to position [942, 0]
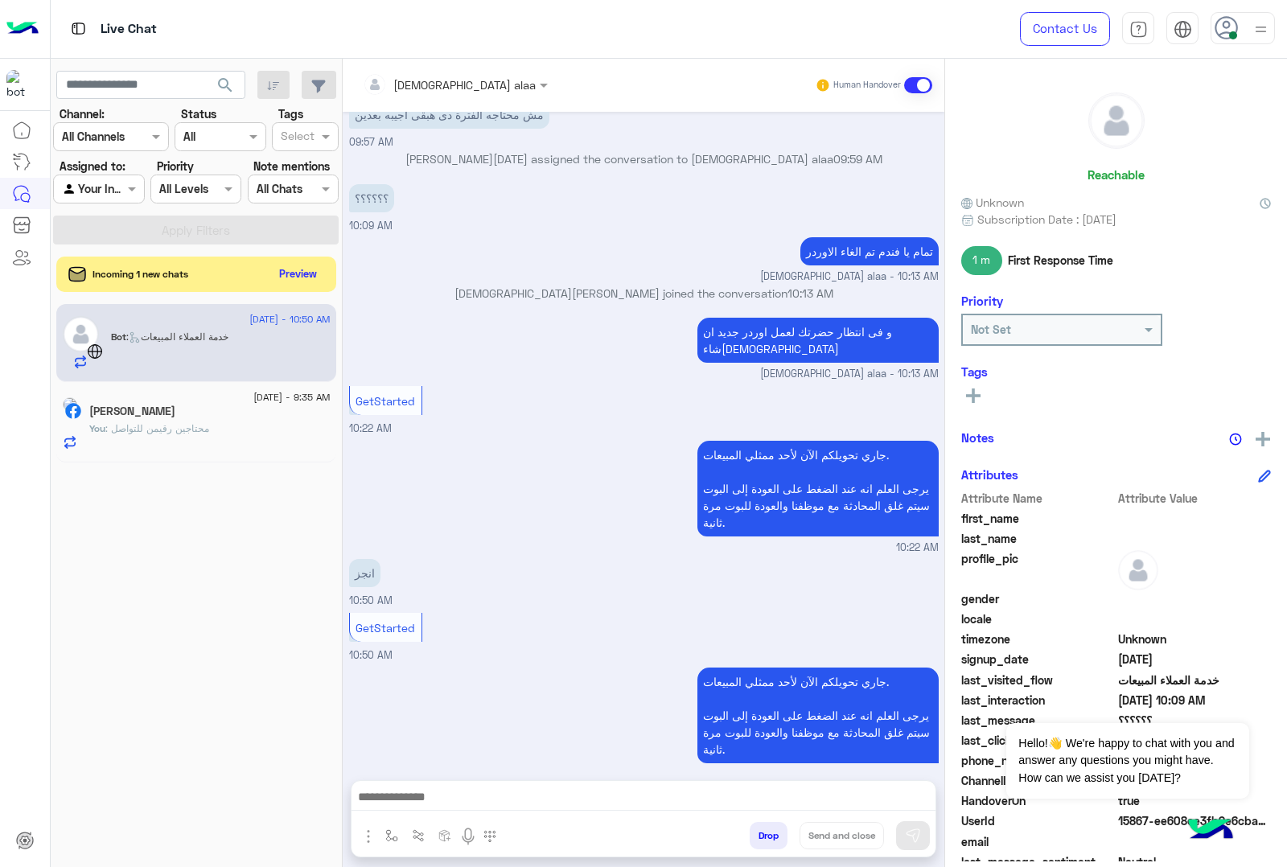
click at [768, 831] on button "Drop" at bounding box center [769, 835] width 38 height 27
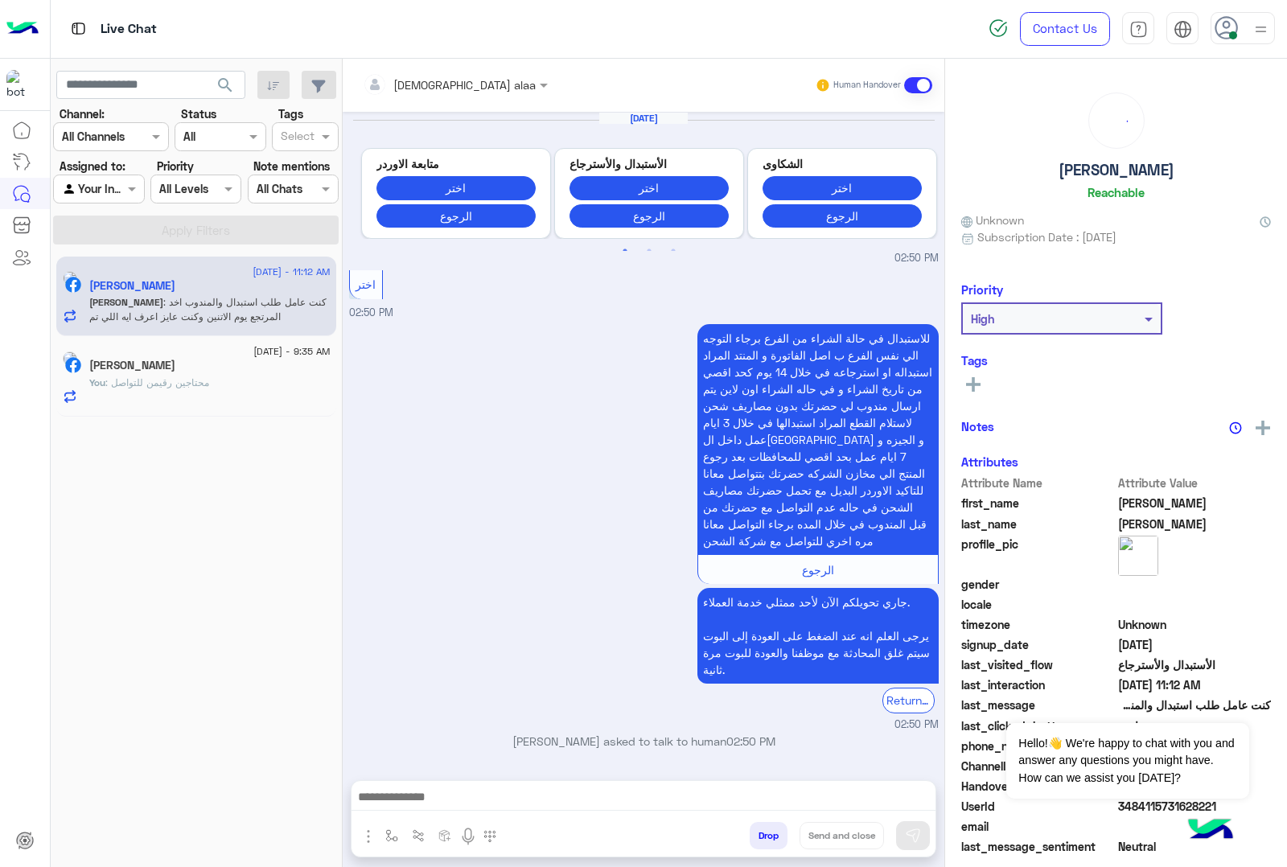
scroll to position [2445, 0]
